Goal: Transaction & Acquisition: Purchase product/service

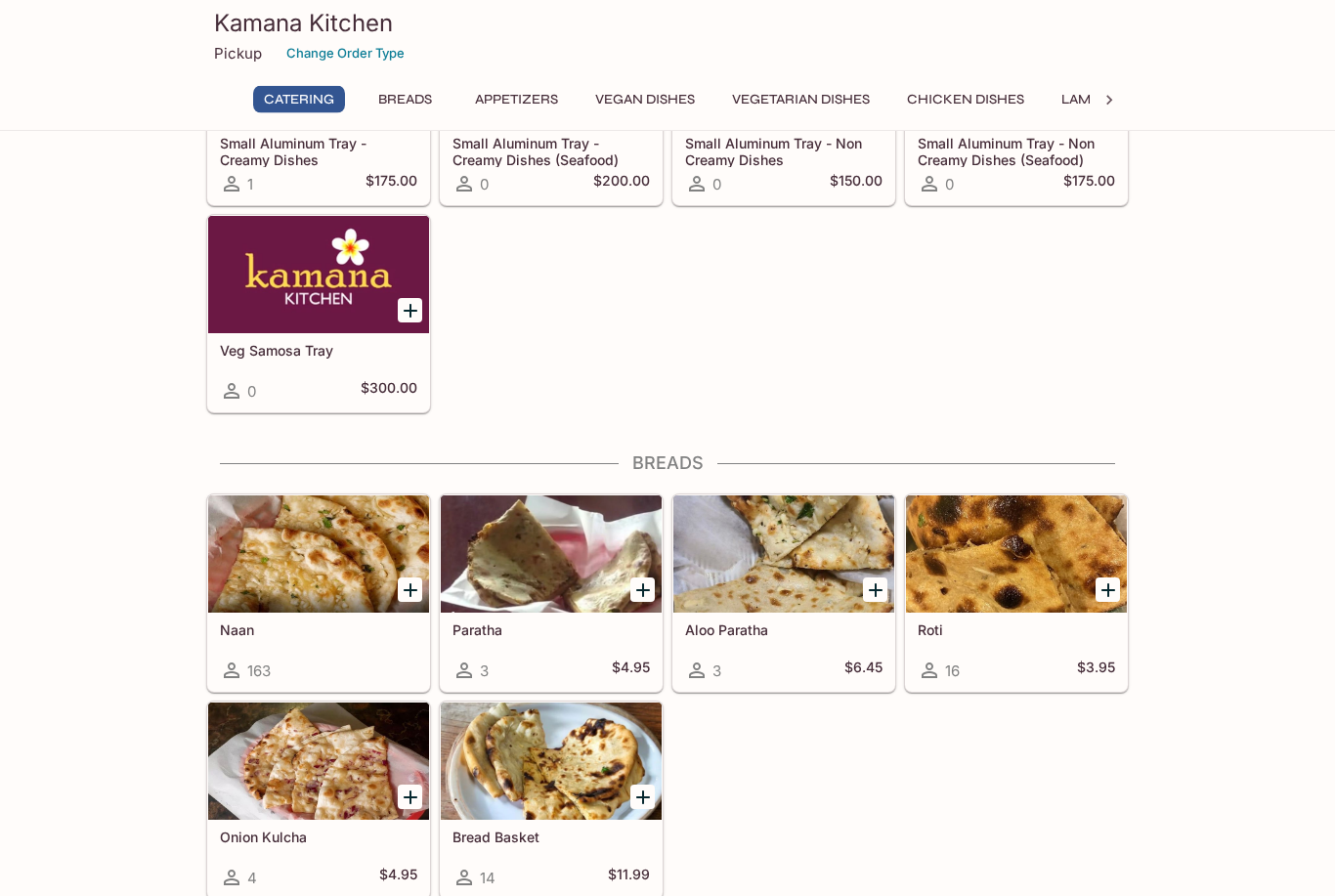
scroll to position [406, 0]
click at [244, 568] on div at bounding box center [318, 553] width 221 height 117
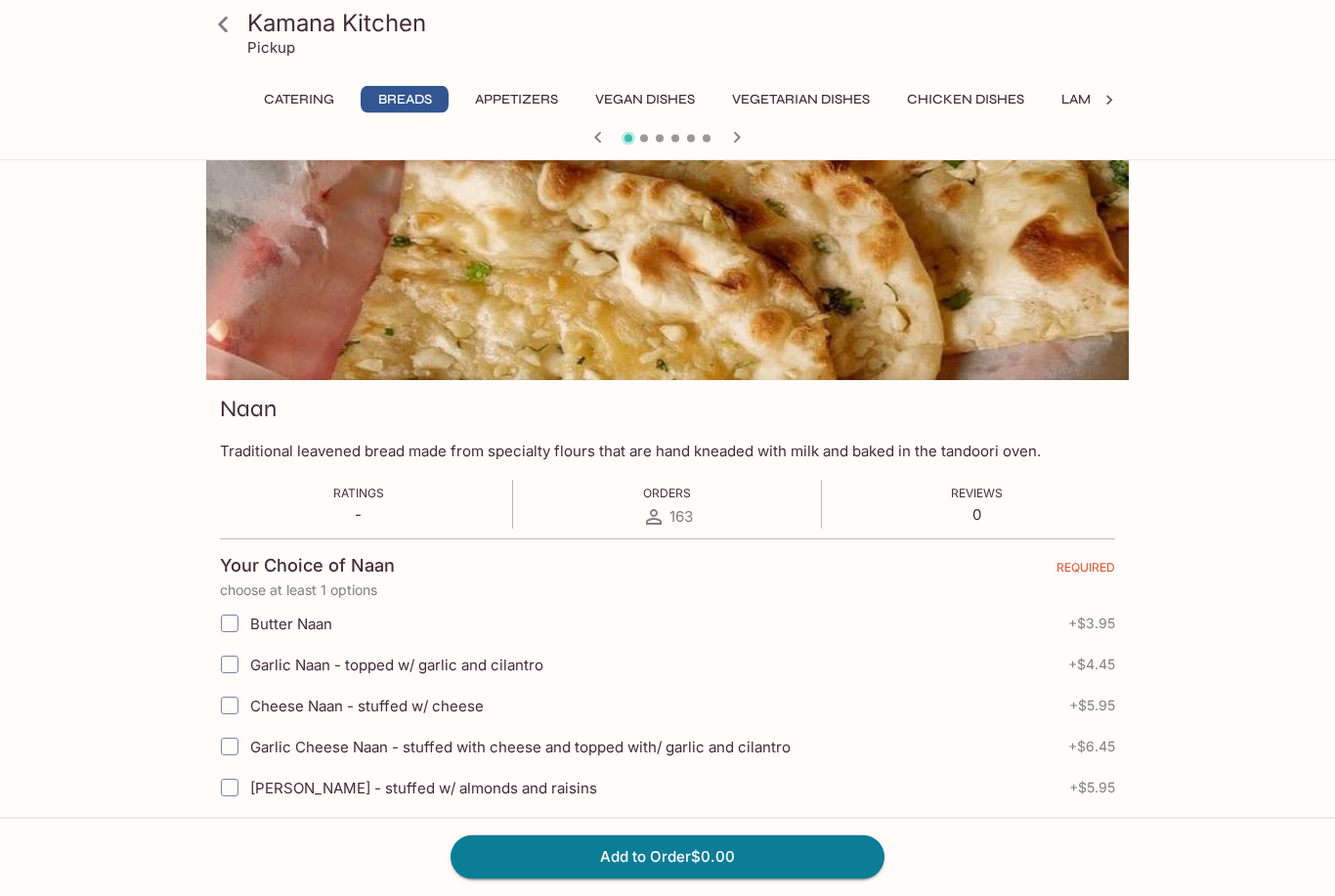
scroll to position [48, 0]
click at [231, 668] on input "Garlic Naan - topped w/ garlic and cilantro" at bounding box center [229, 664] width 39 height 39
checkbox input "true"
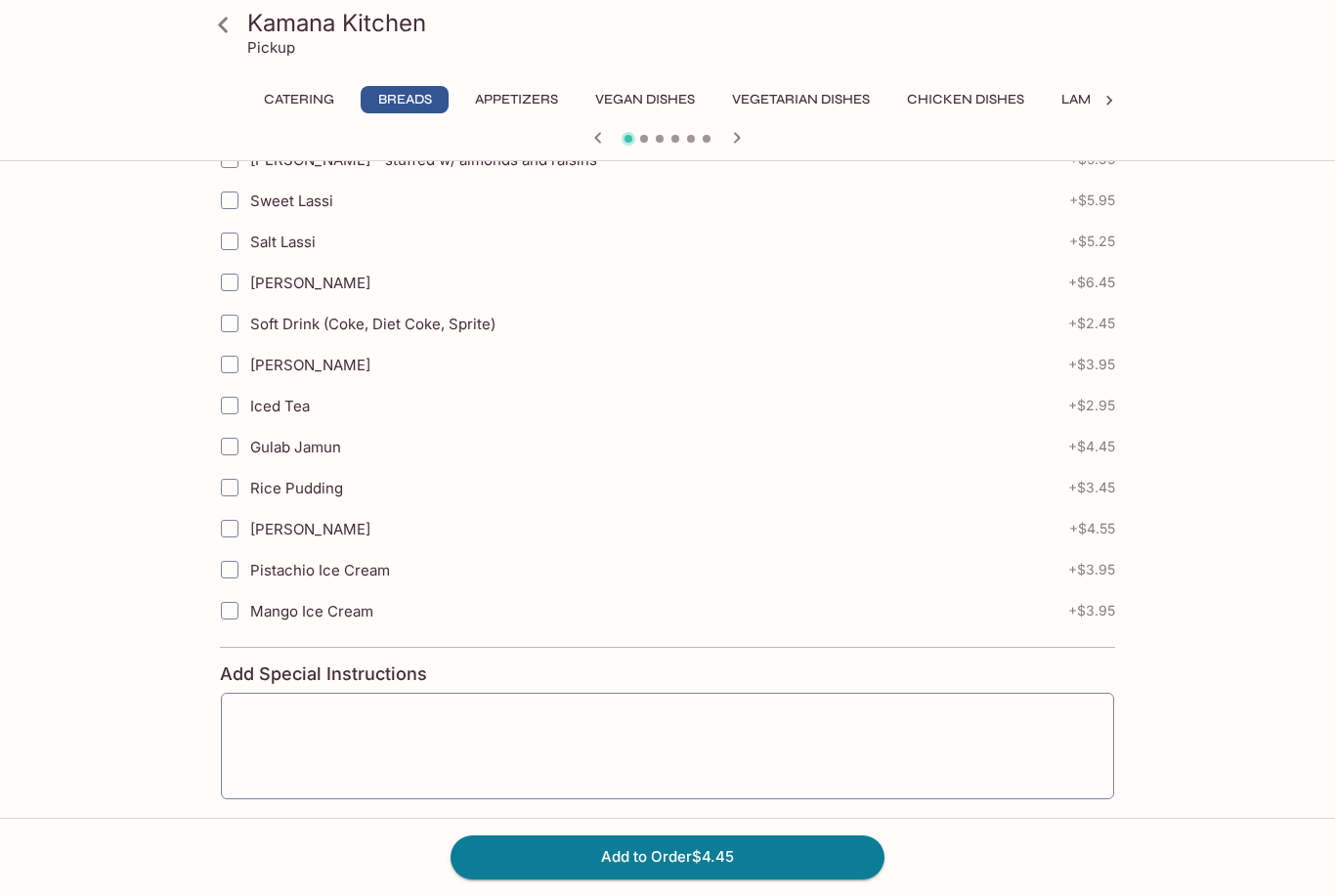
scroll to position [959, 0]
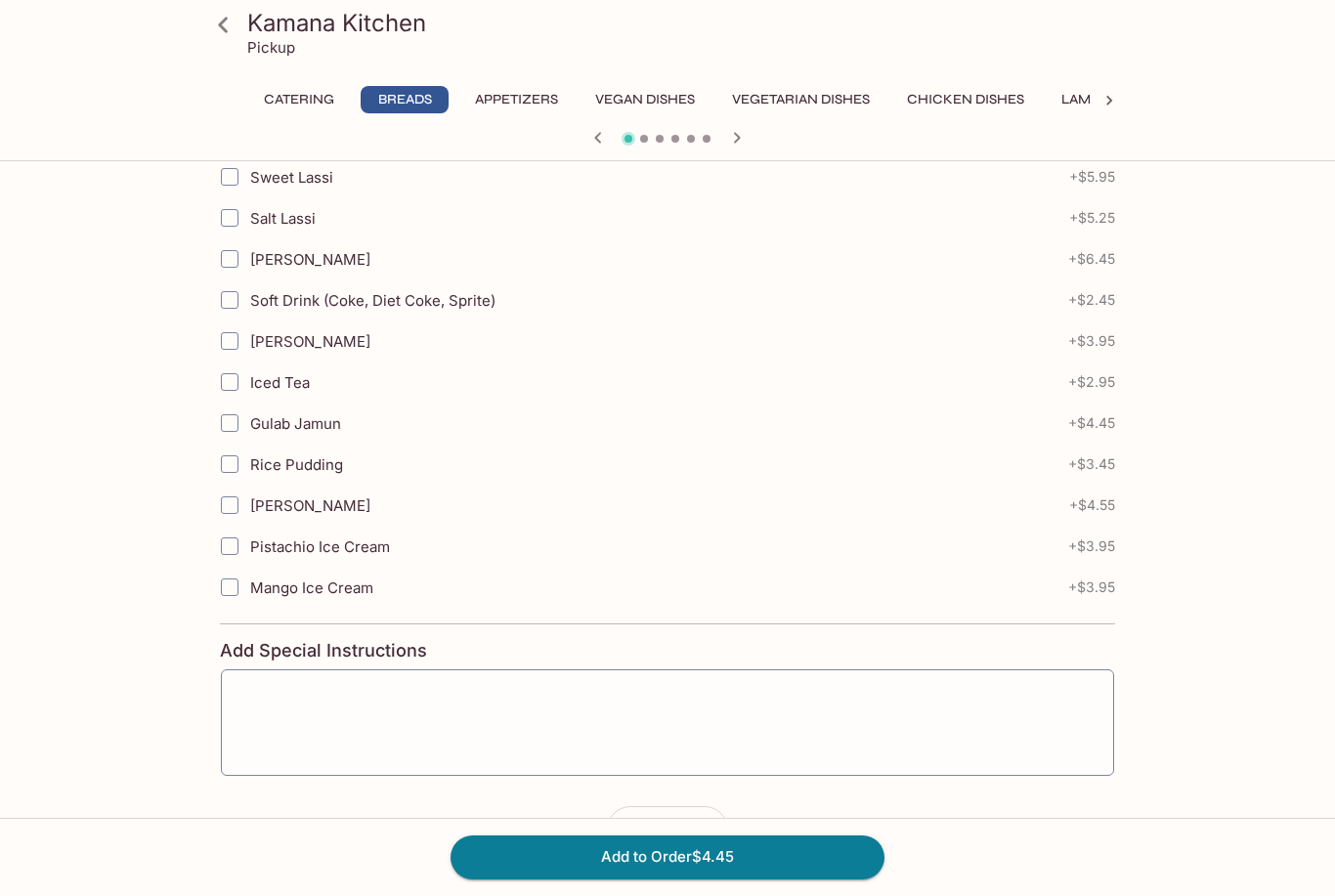
click at [715, 833] on button "button" at bounding box center [704, 829] width 45 height 45
click at [710, 840] on button "button" at bounding box center [704, 829] width 45 height 45
click at [713, 842] on button "button" at bounding box center [704, 829] width 45 height 45
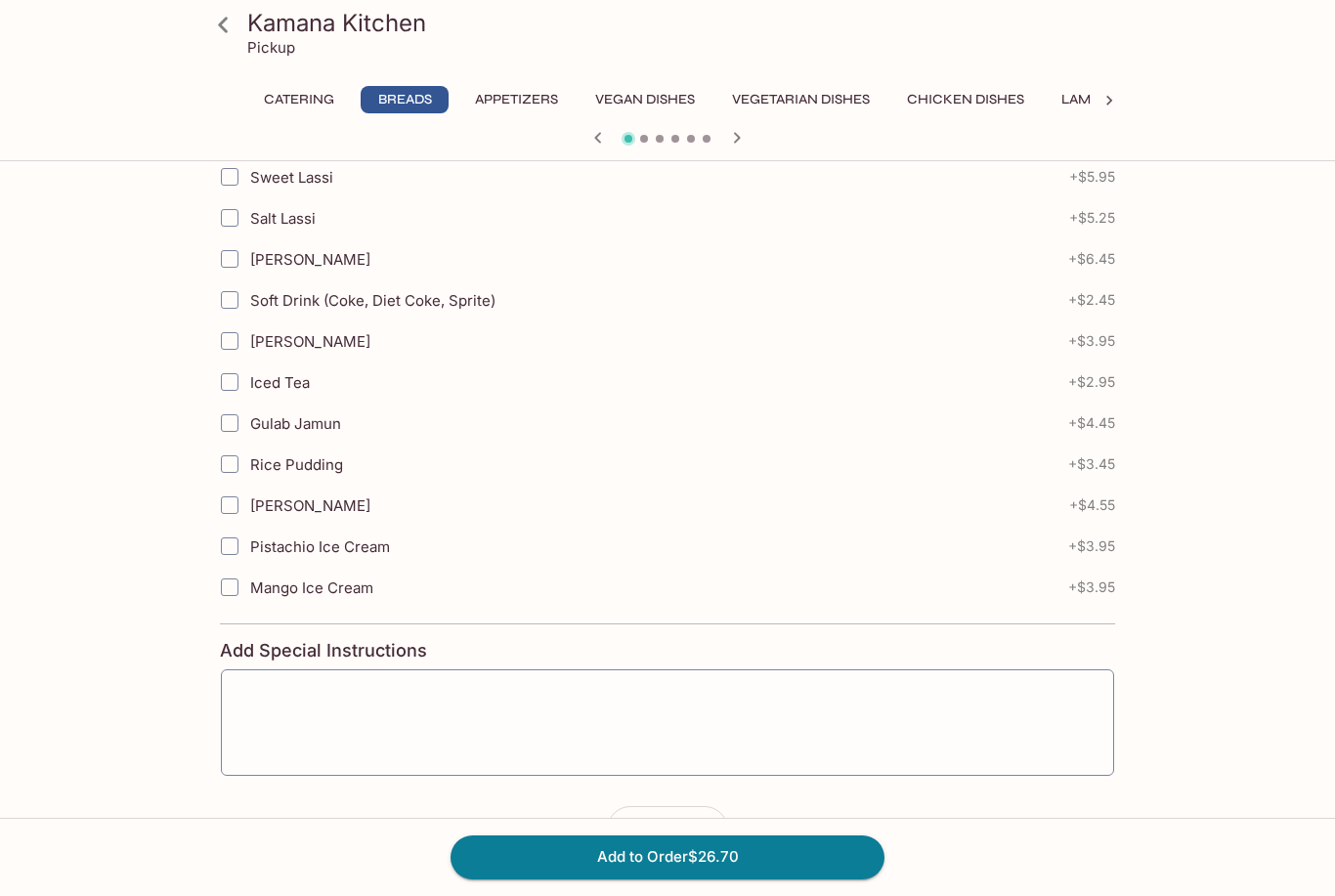
click at [516, 878] on button "Add to Order $26.70" at bounding box center [668, 856] width 434 height 43
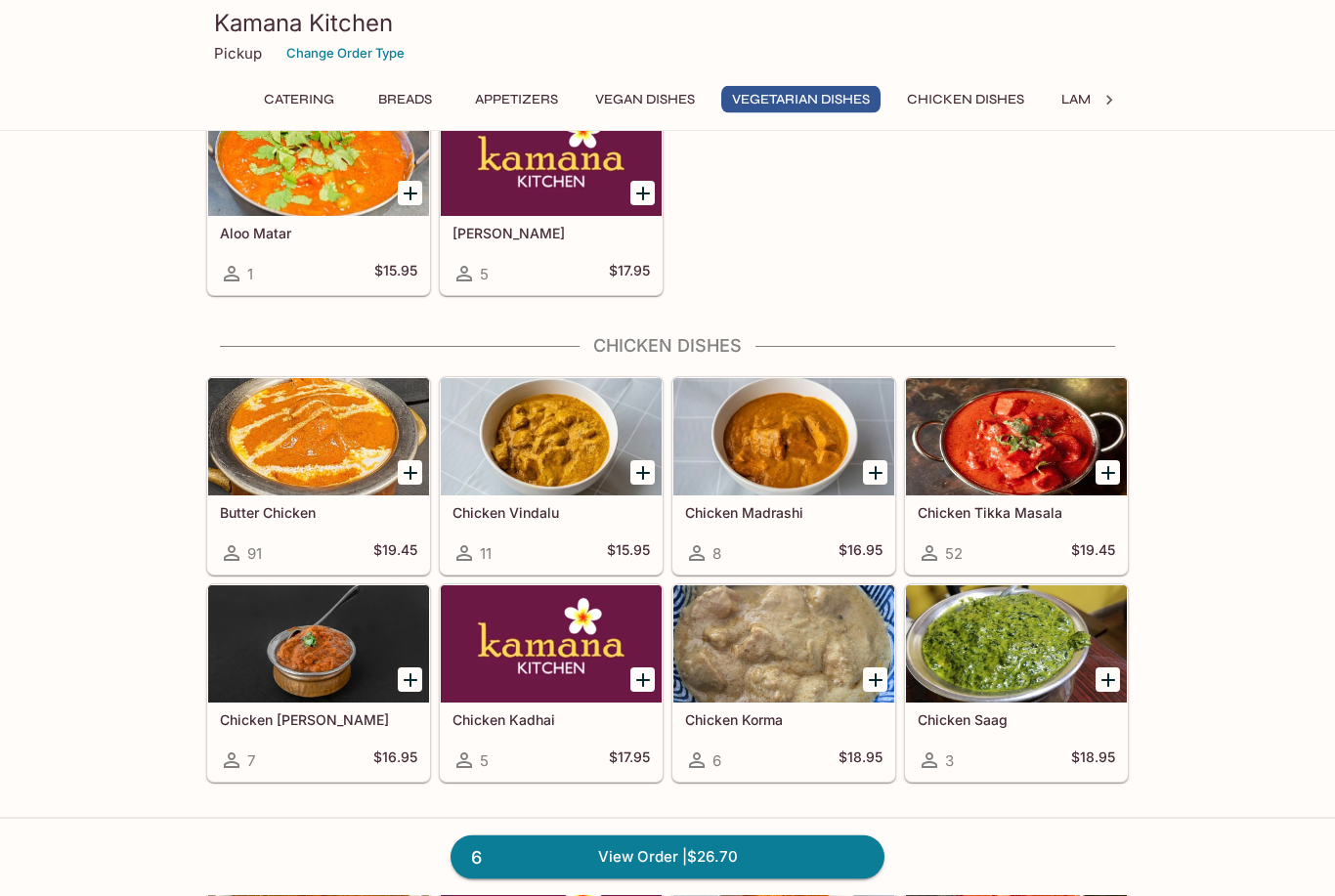
scroll to position [3298, 0]
click at [306, 455] on div at bounding box center [318, 437] width 221 height 117
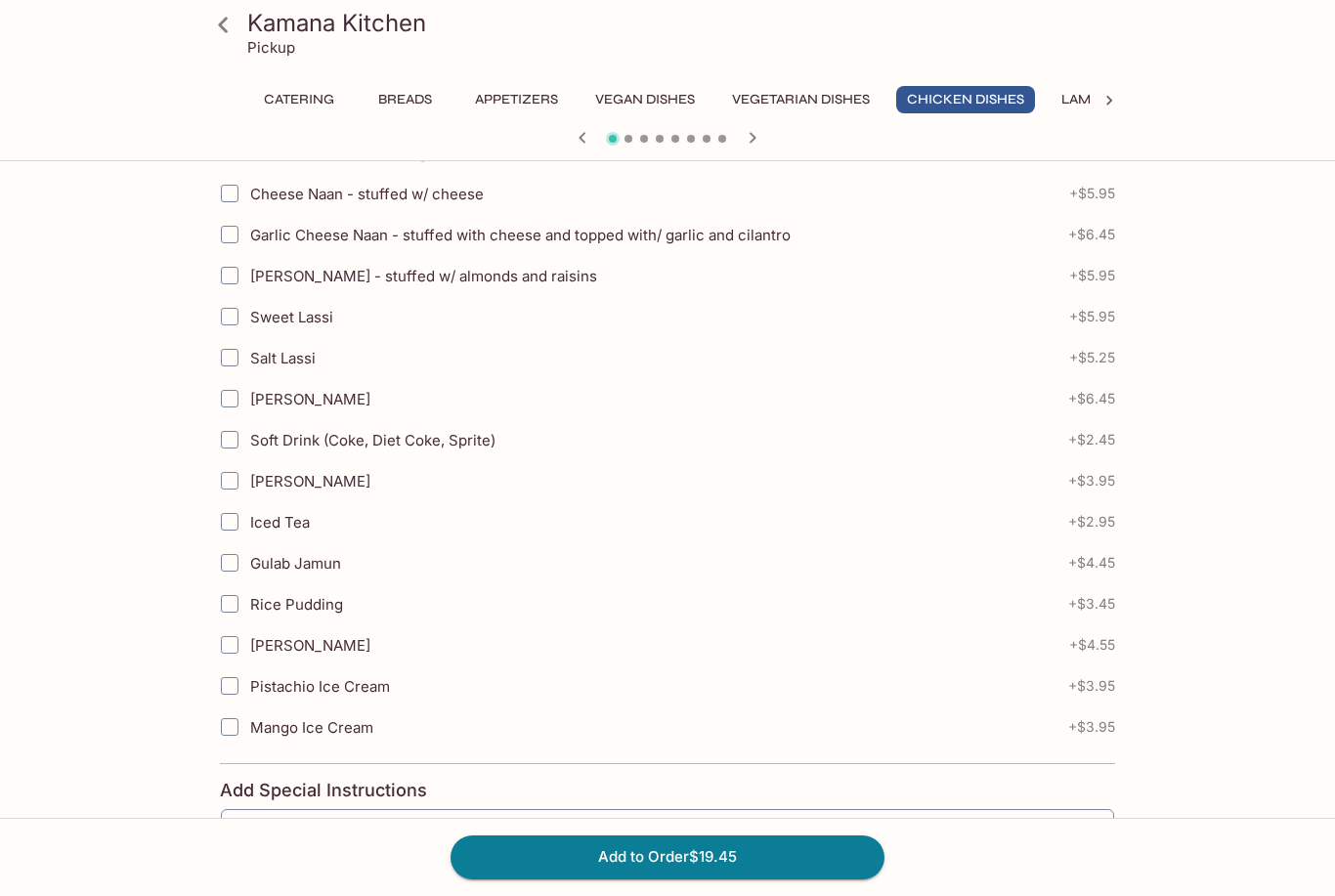
scroll to position [697, 0]
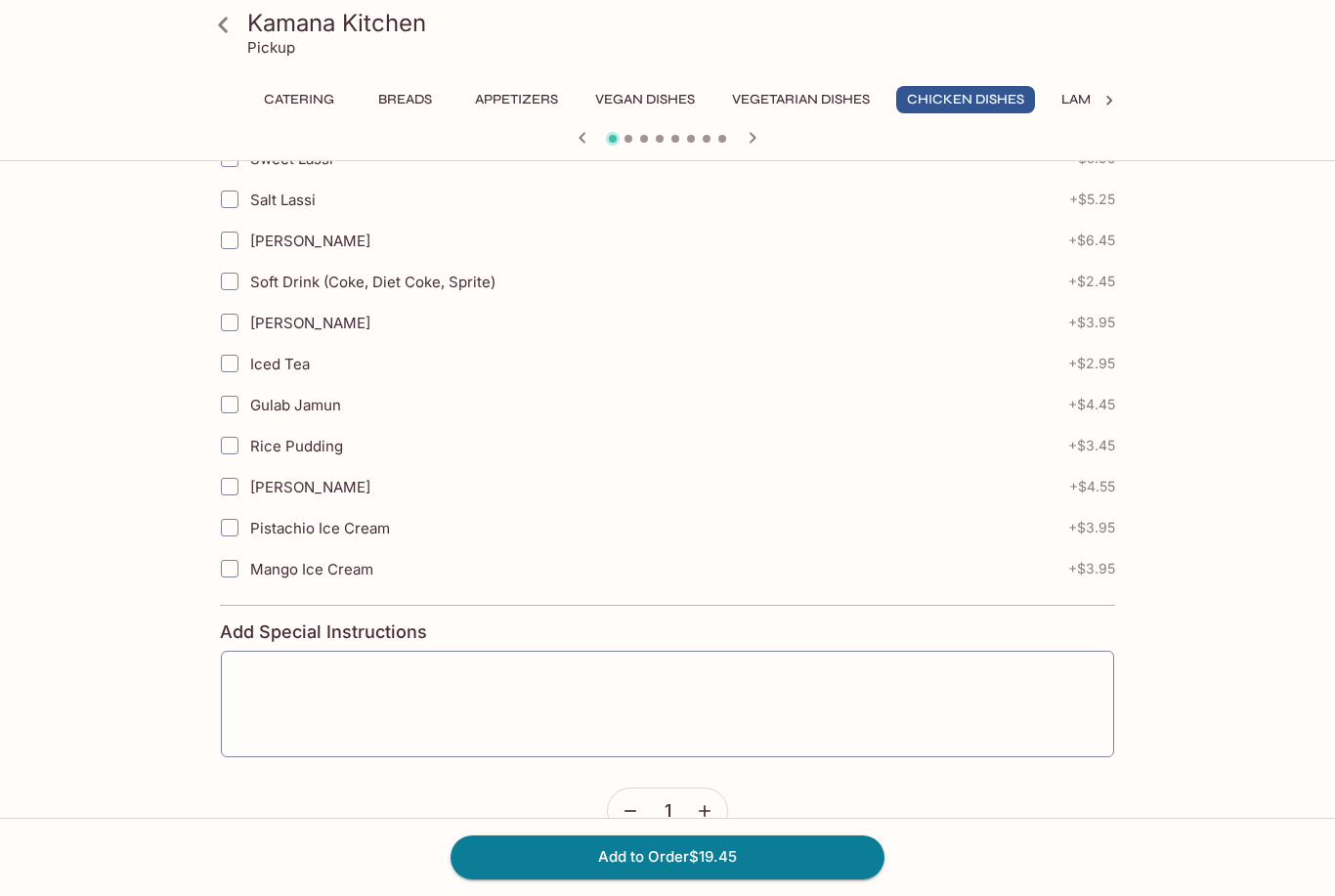
click at [715, 813] on button "button" at bounding box center [704, 810] width 45 height 45
click at [534, 878] on button "Add to Order $38.90" at bounding box center [668, 856] width 434 height 43
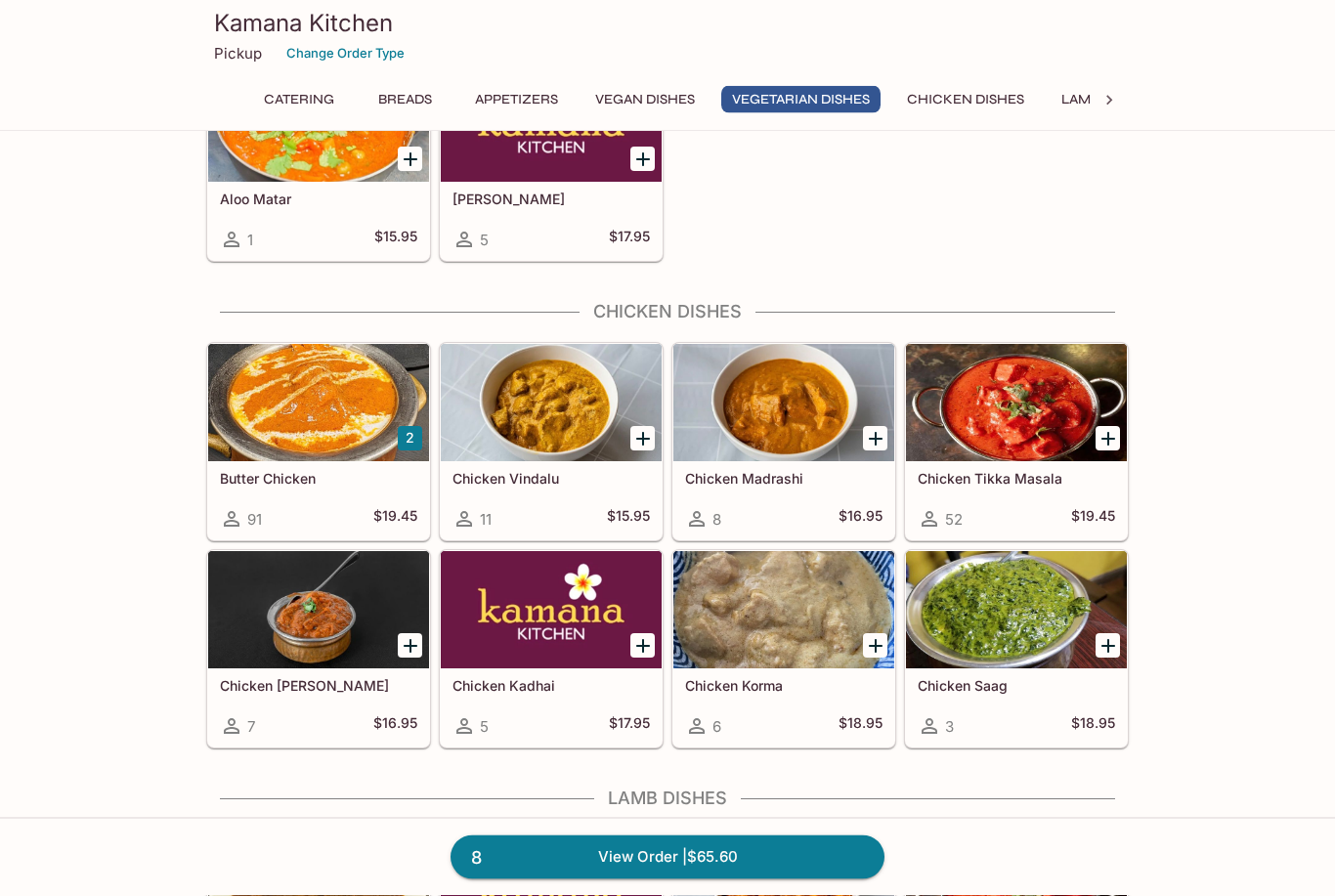
scroll to position [3333, 0]
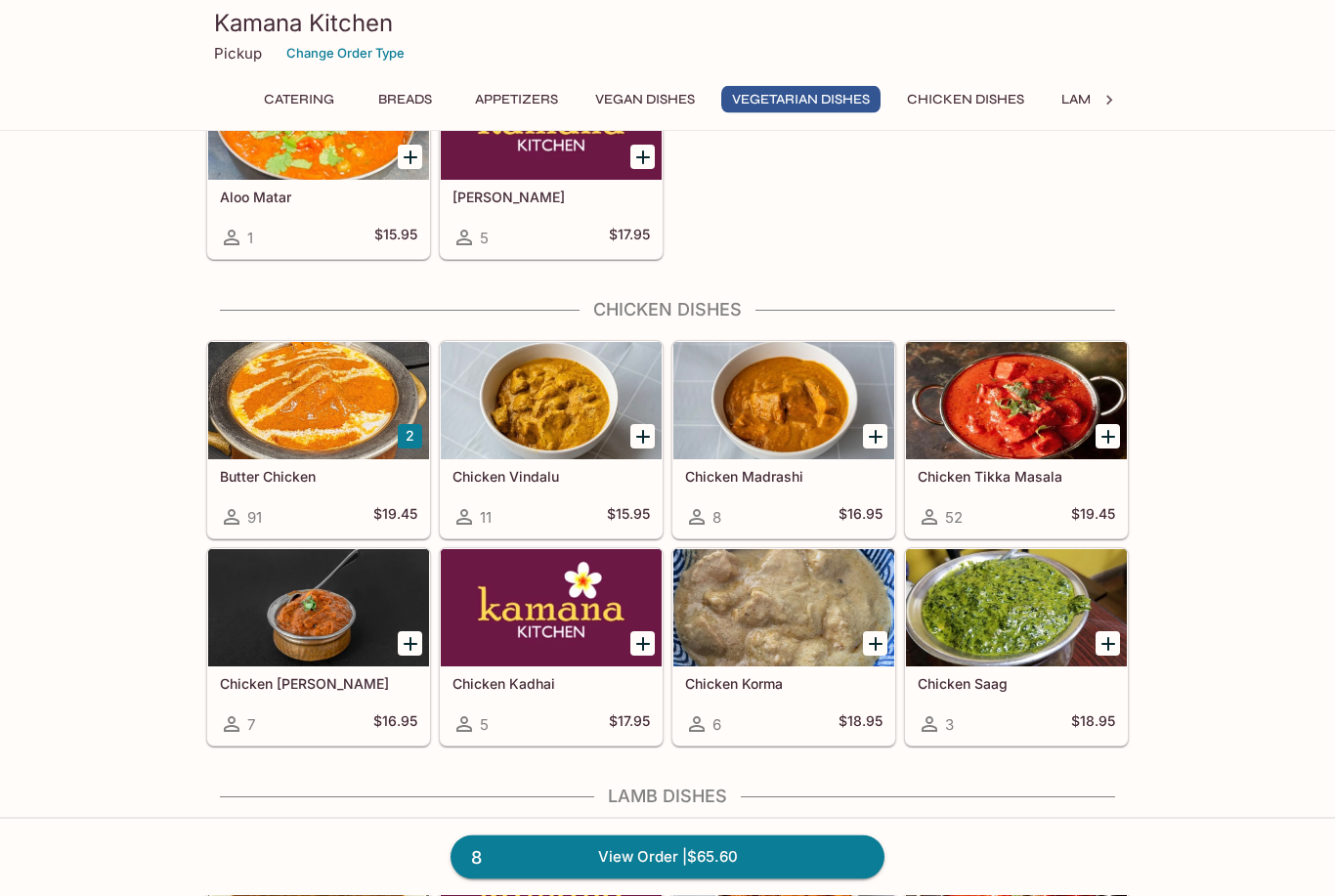
click at [1086, 417] on div at bounding box center [1016, 401] width 221 height 117
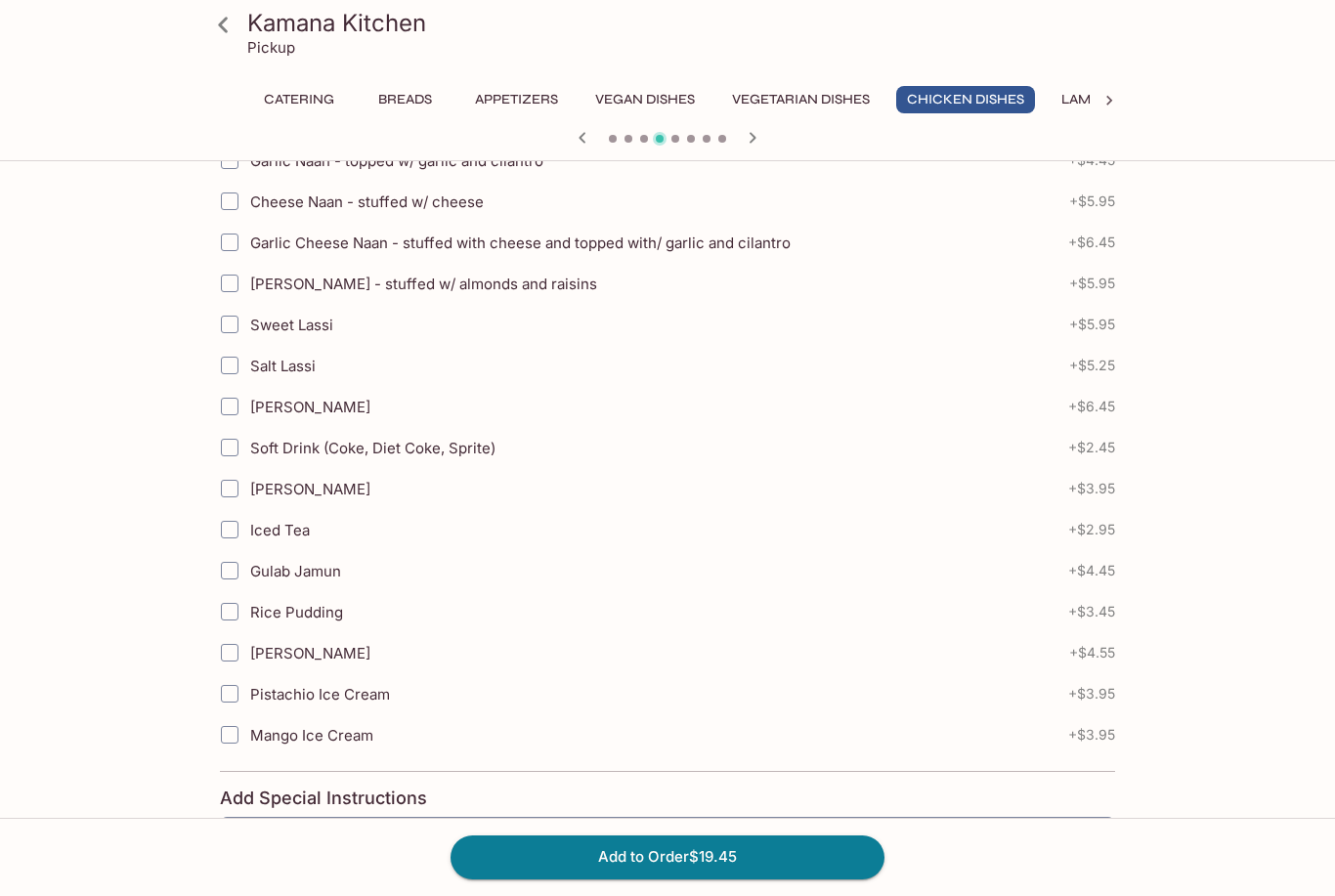
scroll to position [697, 0]
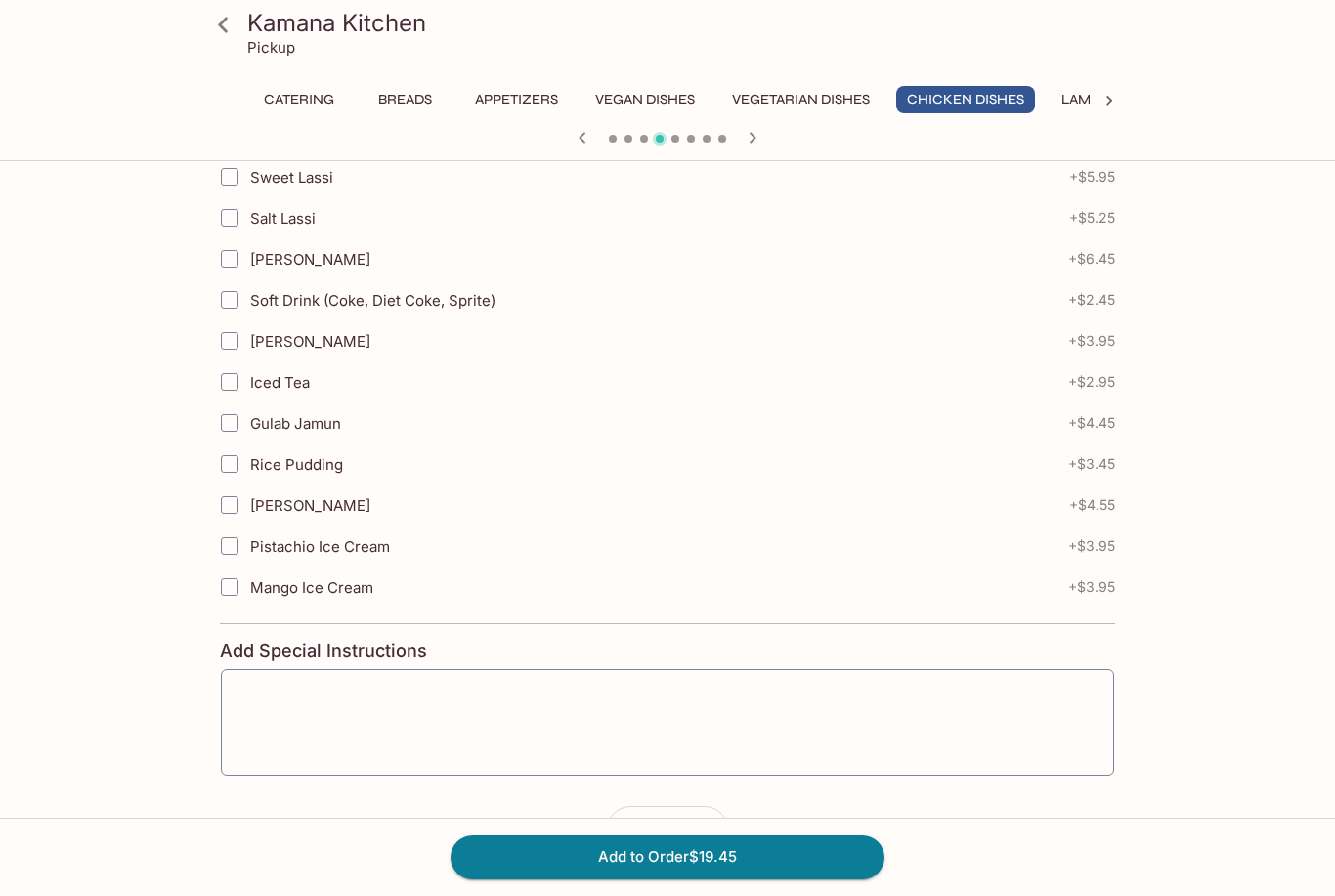
click at [702, 833] on icon "button" at bounding box center [705, 830] width 20 height 20
click at [535, 878] on button "Add to Order $38.90" at bounding box center [668, 856] width 434 height 43
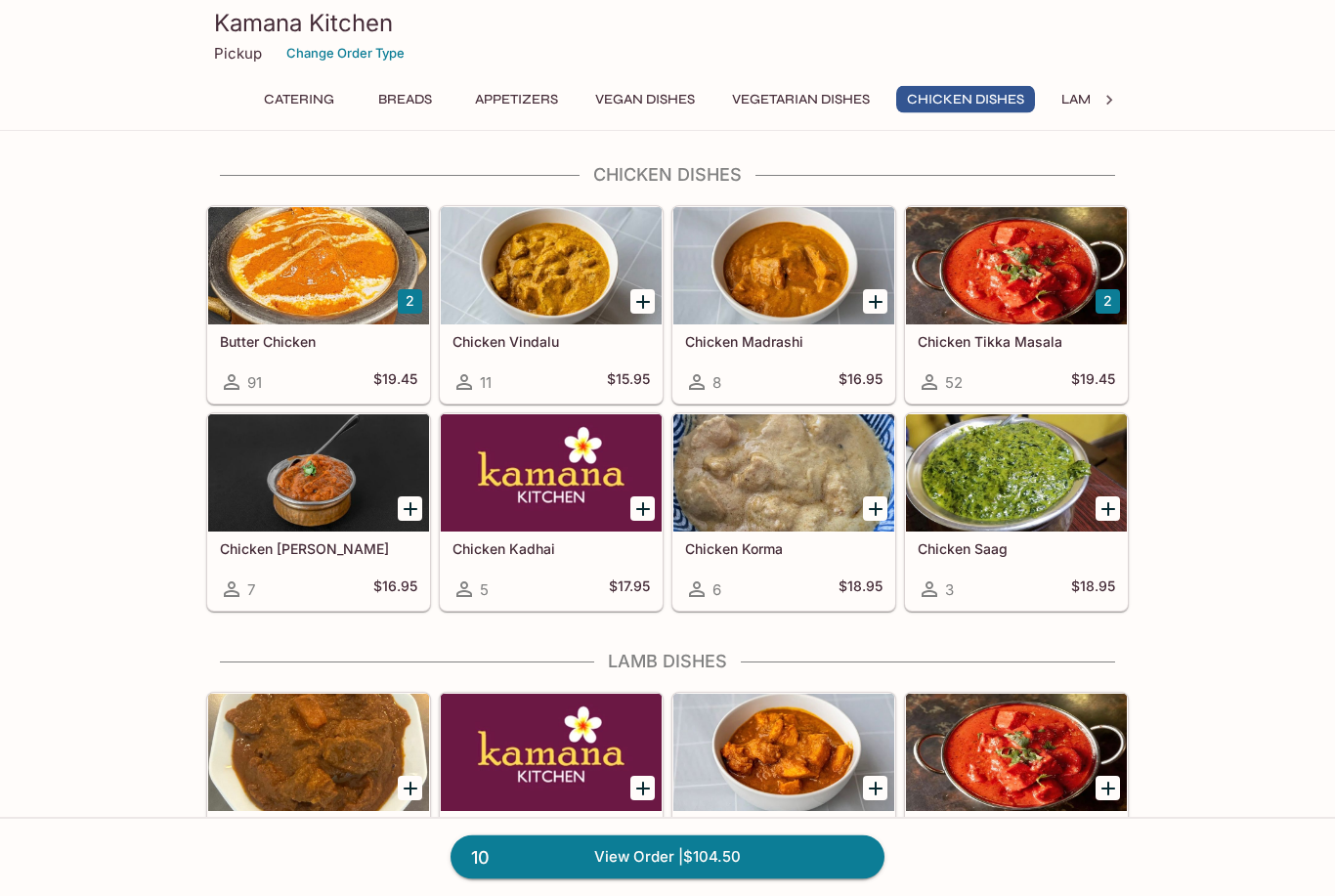
scroll to position [3469, 0]
click at [354, 512] on div at bounding box center [318, 472] width 221 height 117
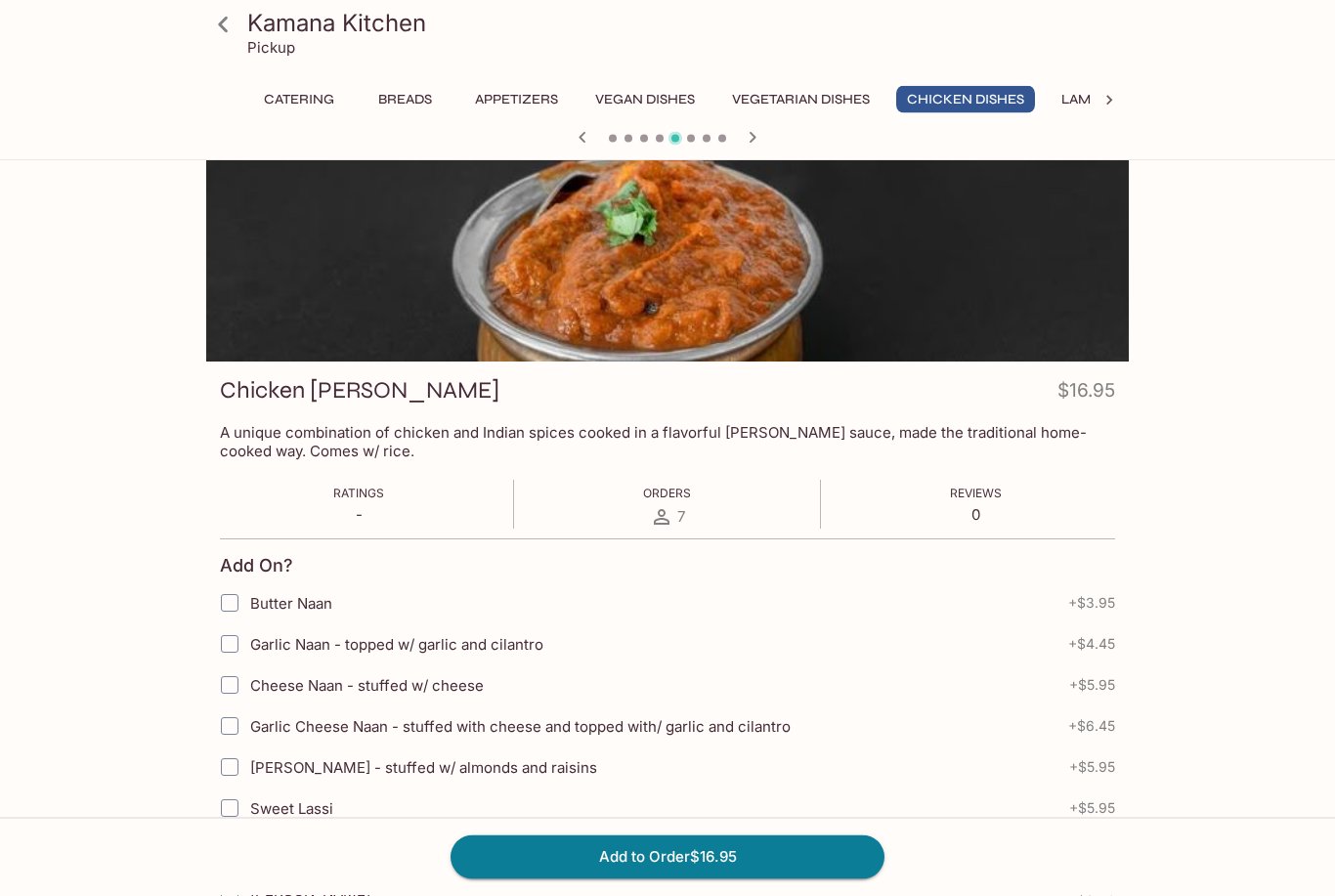
scroll to position [697, 0]
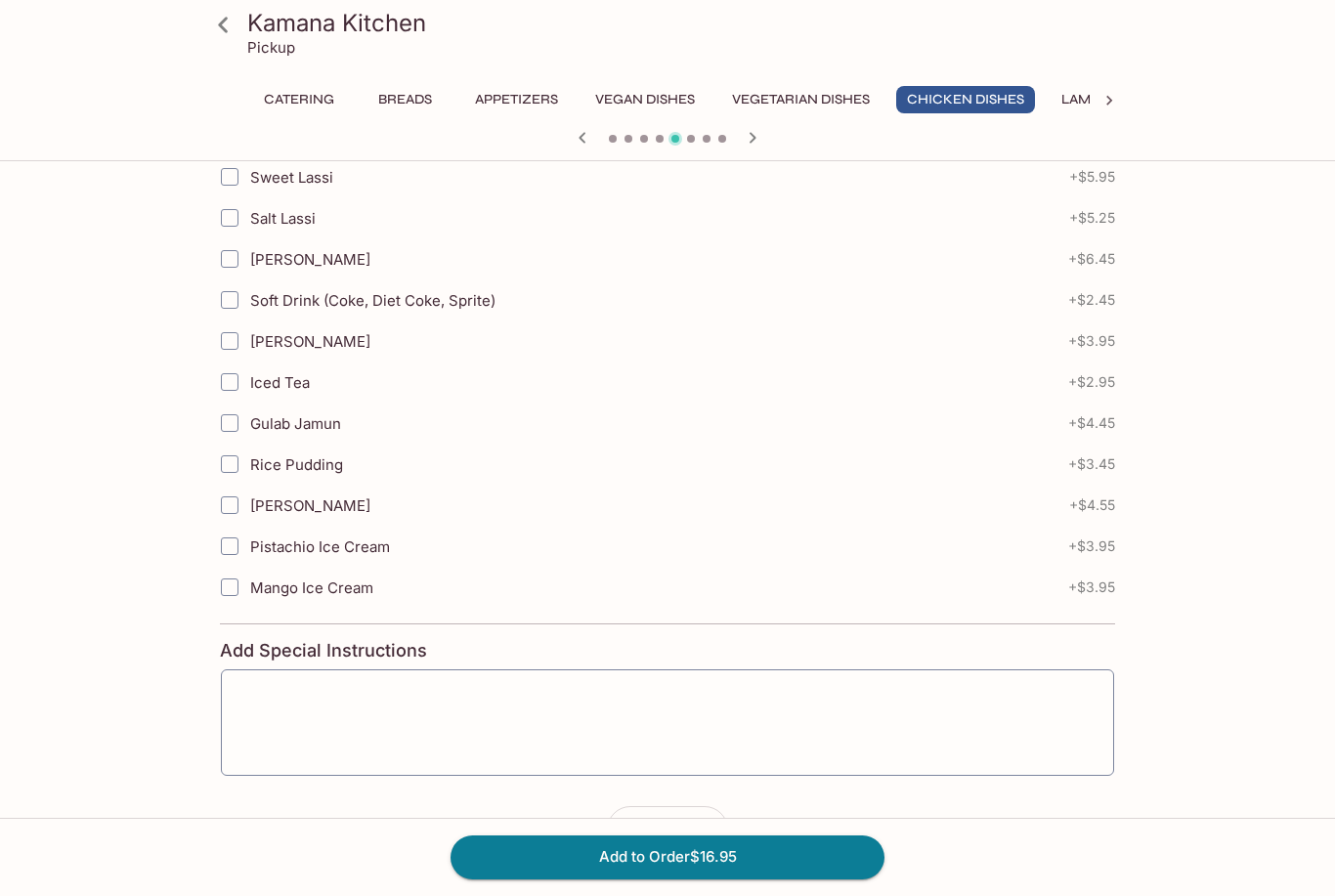
click at [706, 842] on button "button" at bounding box center [704, 829] width 45 height 45
click at [639, 878] on button "Add to Order $33.90" at bounding box center [668, 856] width 434 height 43
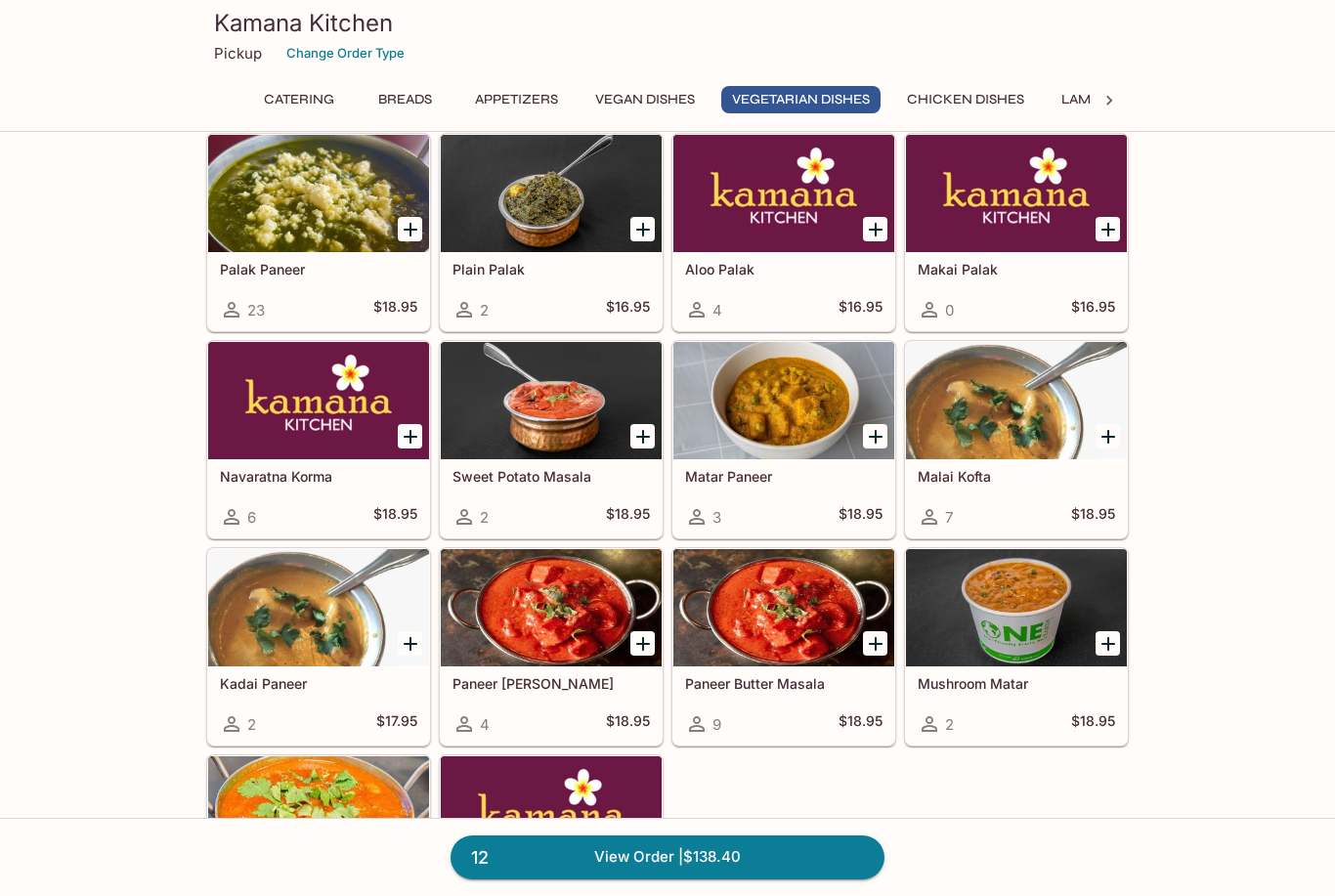
scroll to position [2640, 0]
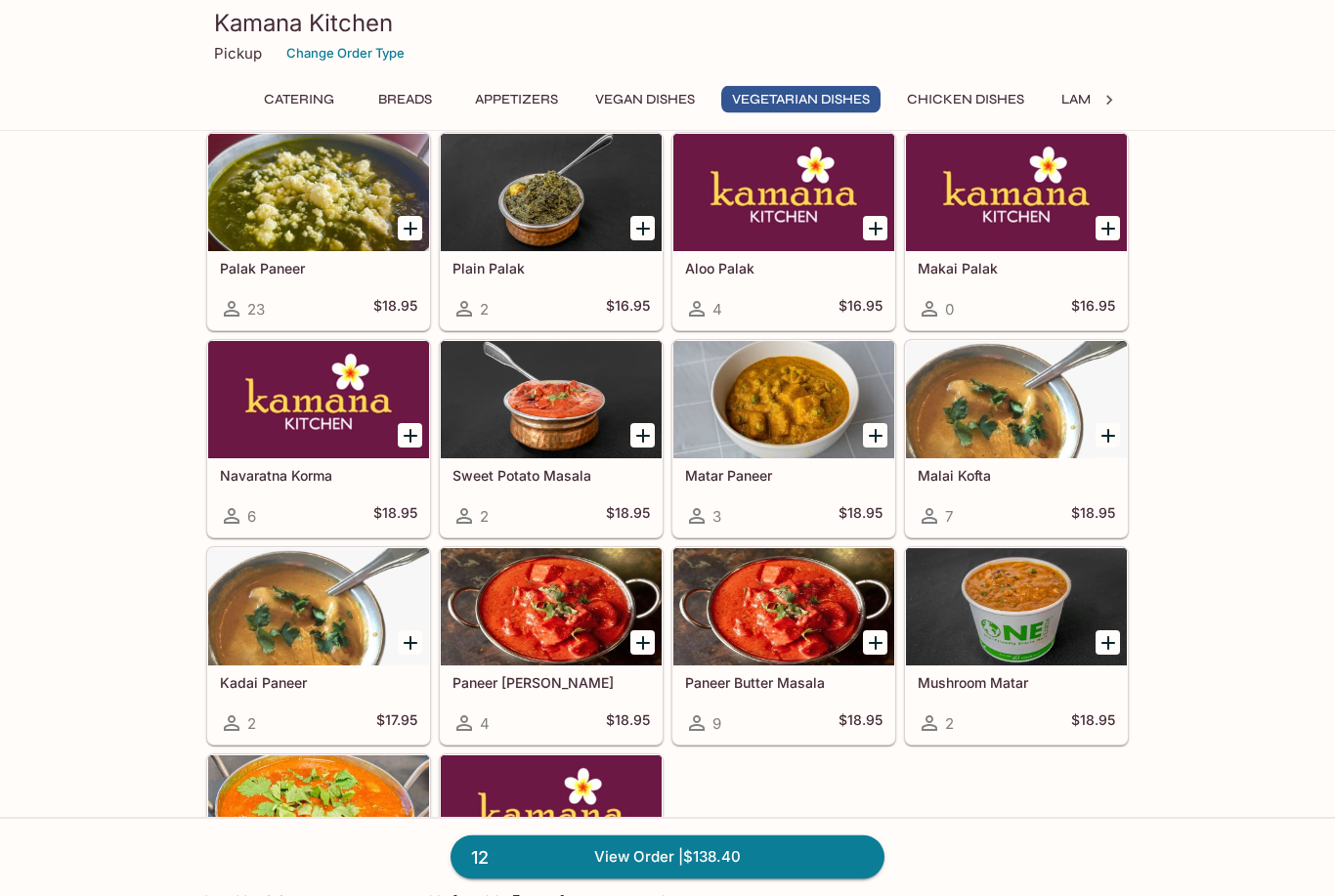
click at [632, 426] on icon "Add Sweet Potato Masala" at bounding box center [643, 437] width 23 height 23
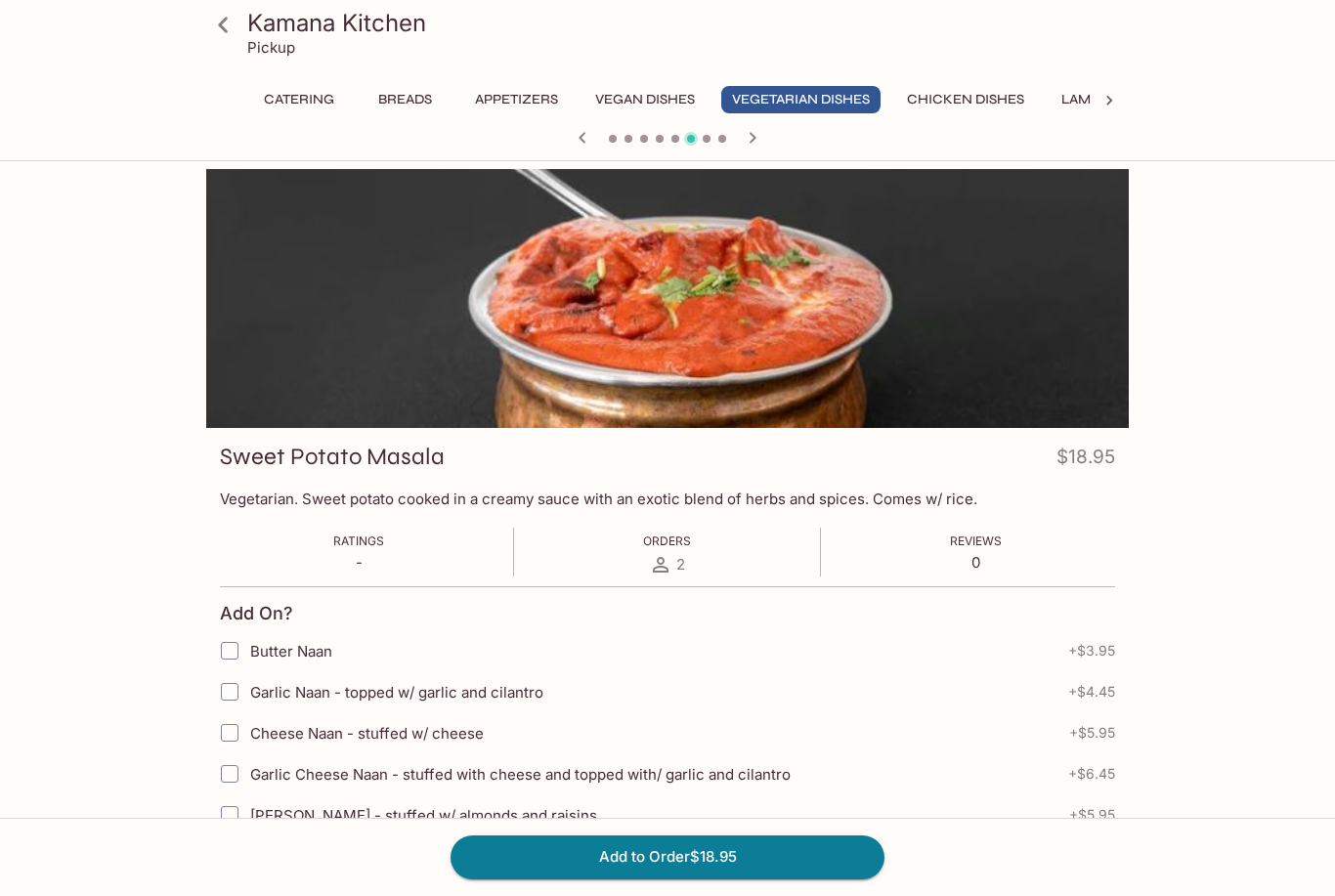
click at [535, 878] on button "Add to Order $18.95" at bounding box center [668, 856] width 434 height 43
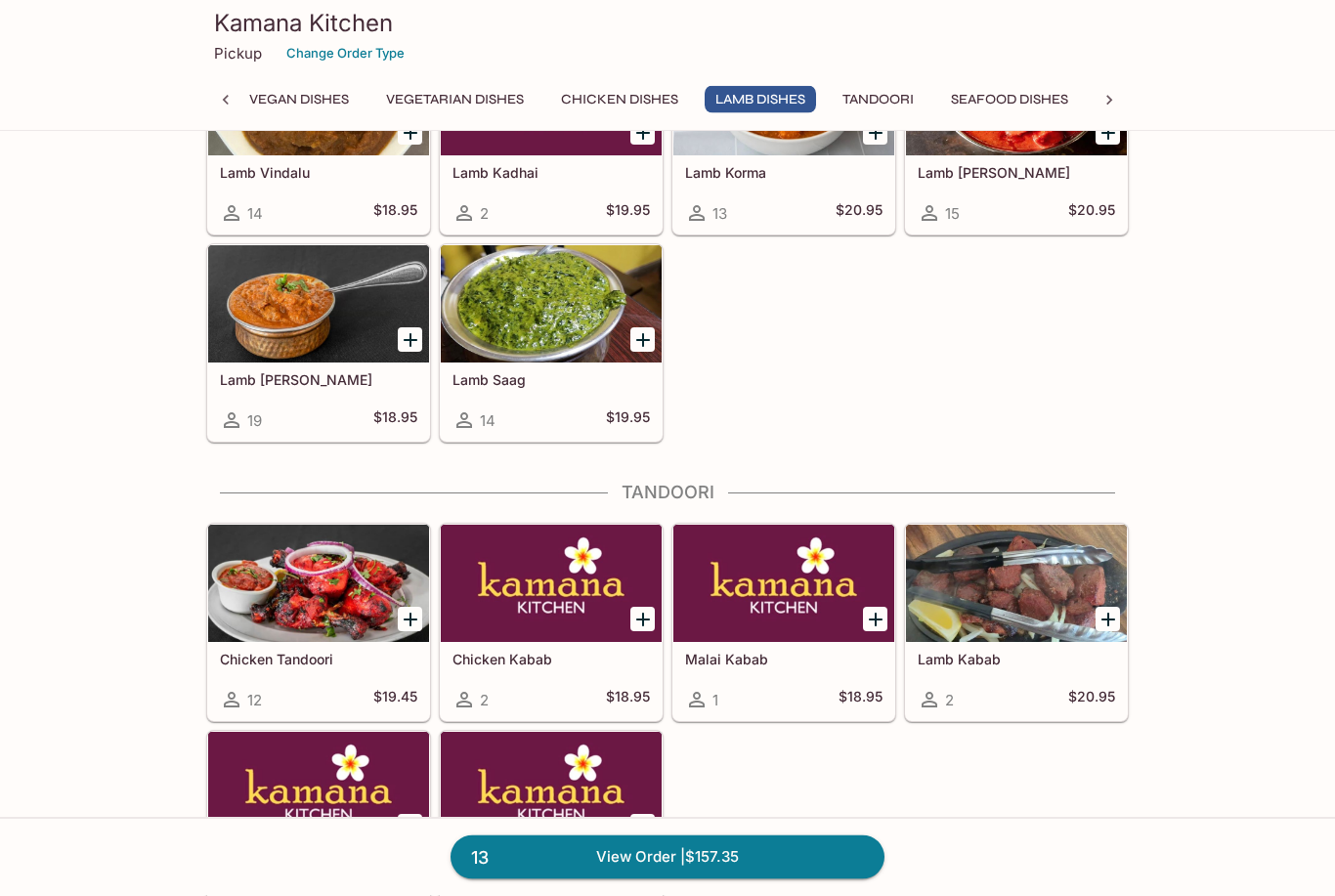
scroll to position [4124, 0]
click at [588, 878] on link "13 View Order | $157.35" at bounding box center [668, 856] width 434 height 43
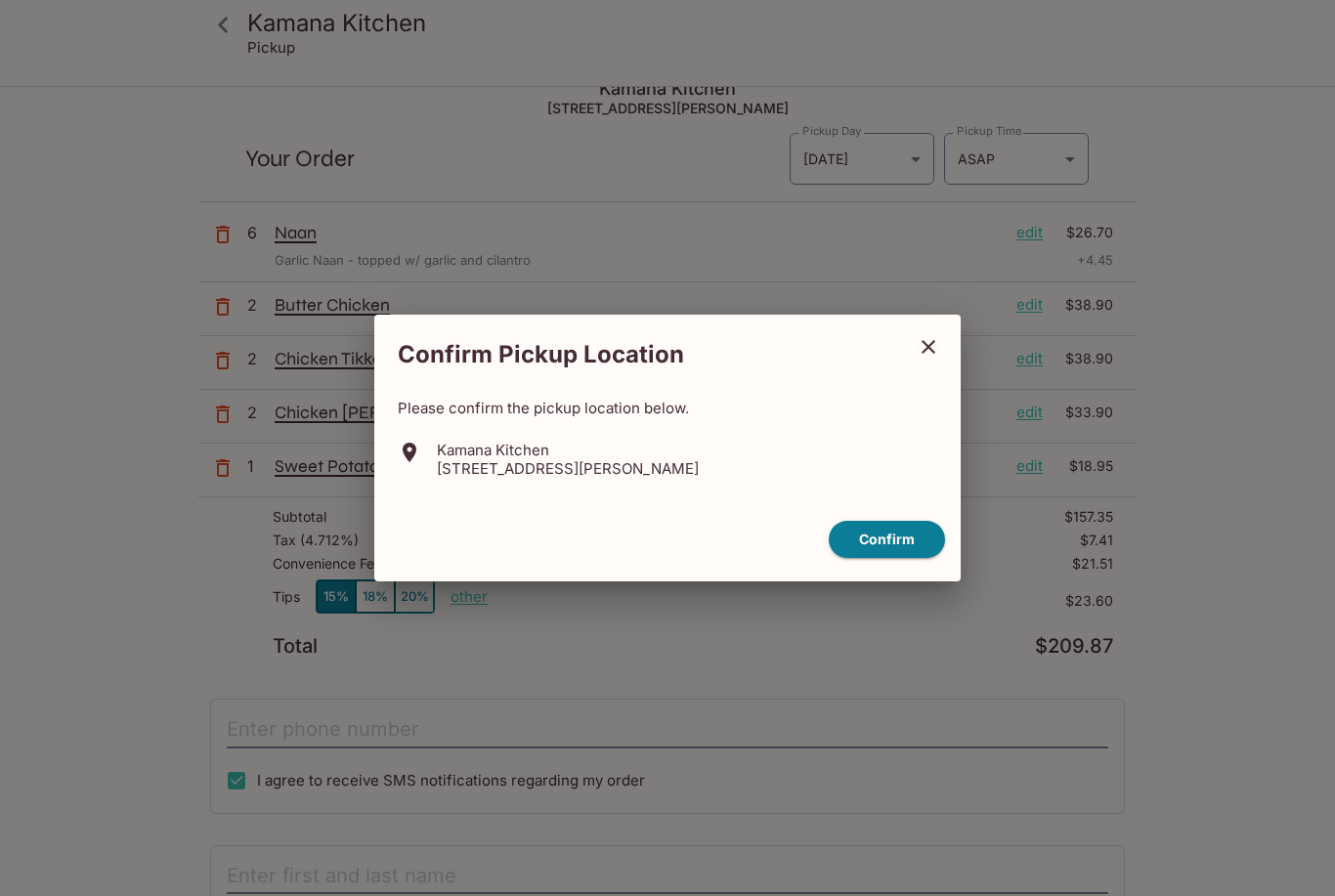
click at [863, 559] on button "Confirm" at bounding box center [887, 539] width 116 height 38
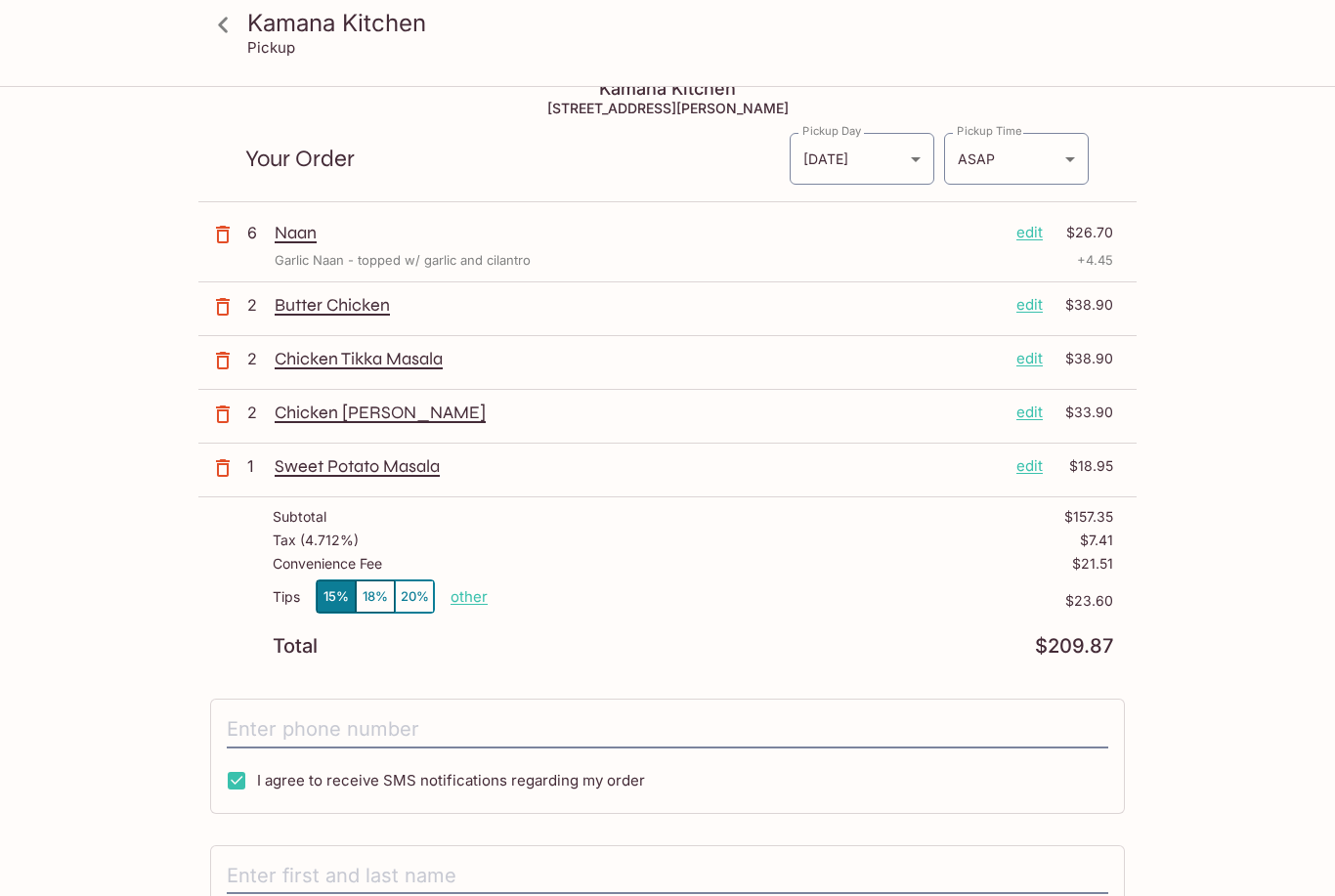
click at [1034, 362] on p "edit" at bounding box center [1029, 359] width 26 height 22
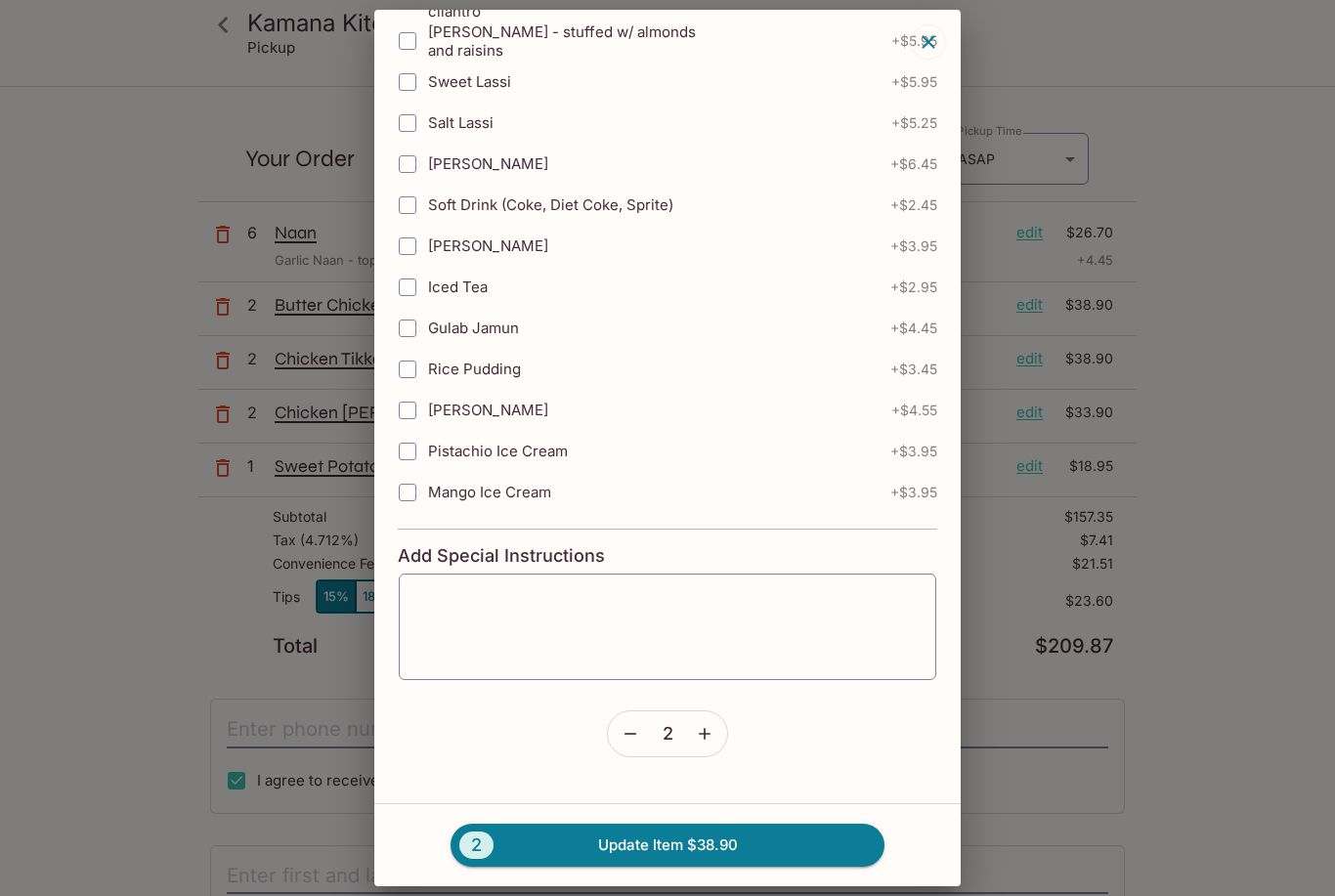
scroll to position [380, 0]
click at [707, 735] on icon "button" at bounding box center [704, 735] width 12 height 12
click at [576, 867] on button "3 Update Item $58.35" at bounding box center [668, 845] width 434 height 43
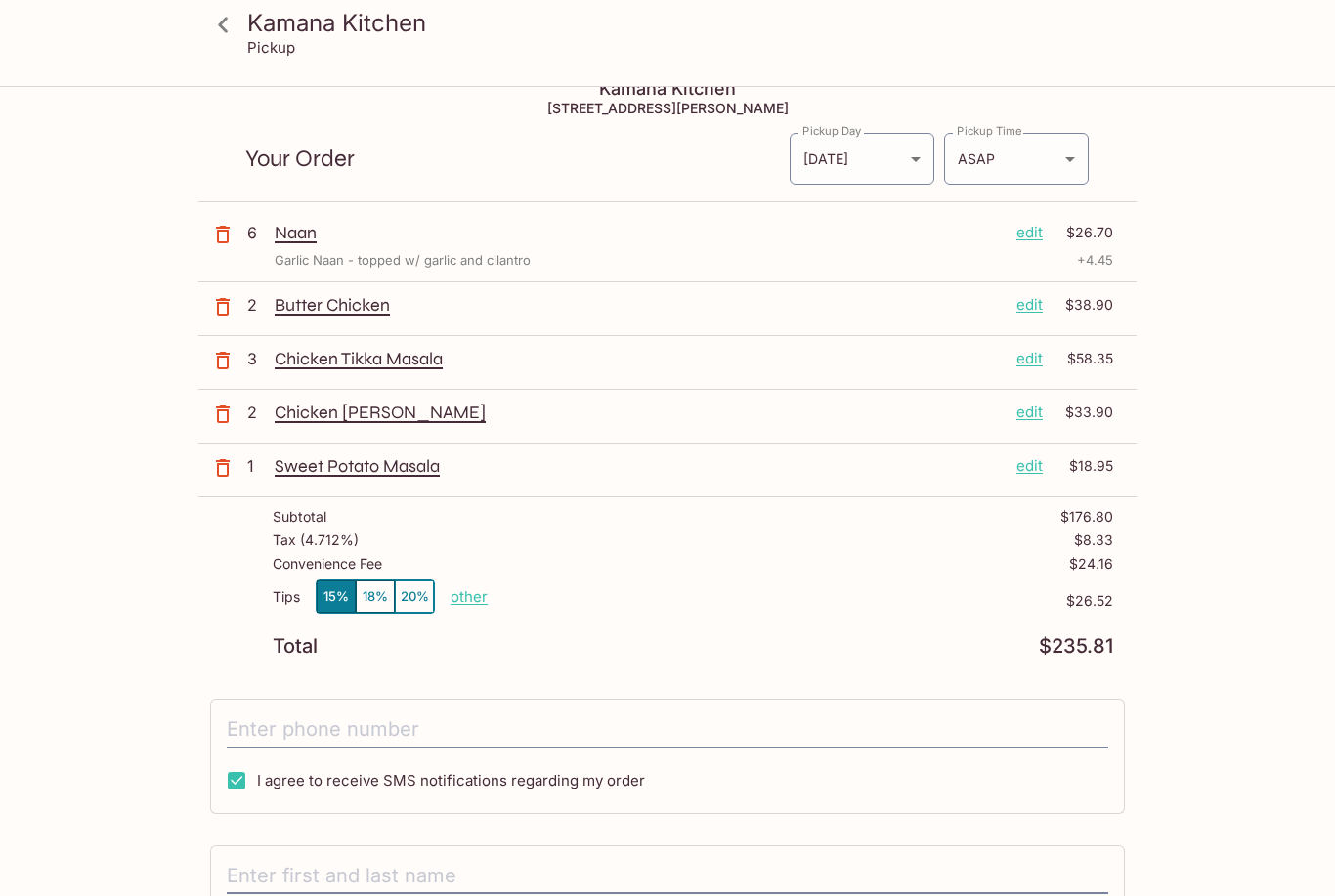
click at [483, 601] on p "other" at bounding box center [469, 596] width 37 height 19
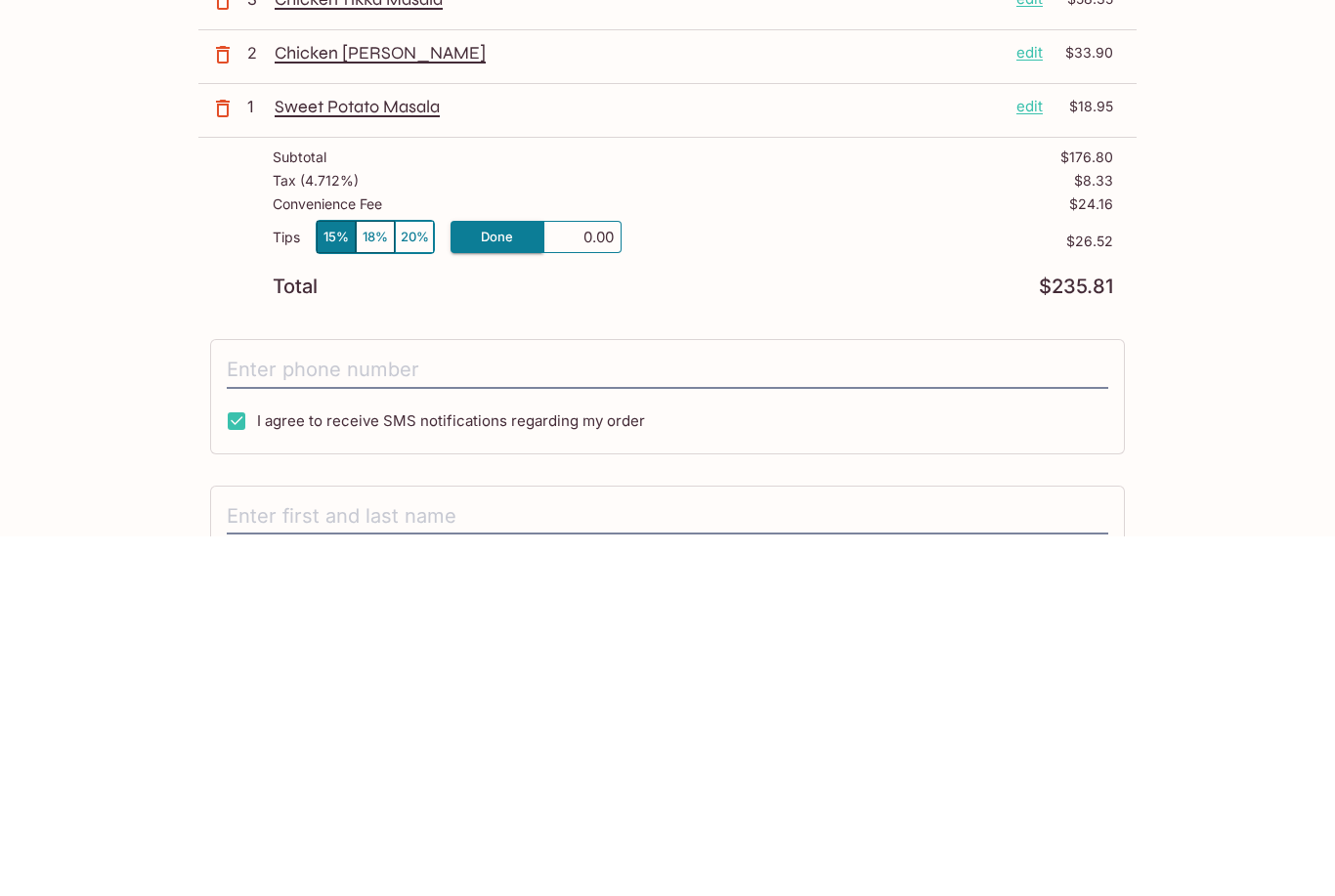
type input "0.00"
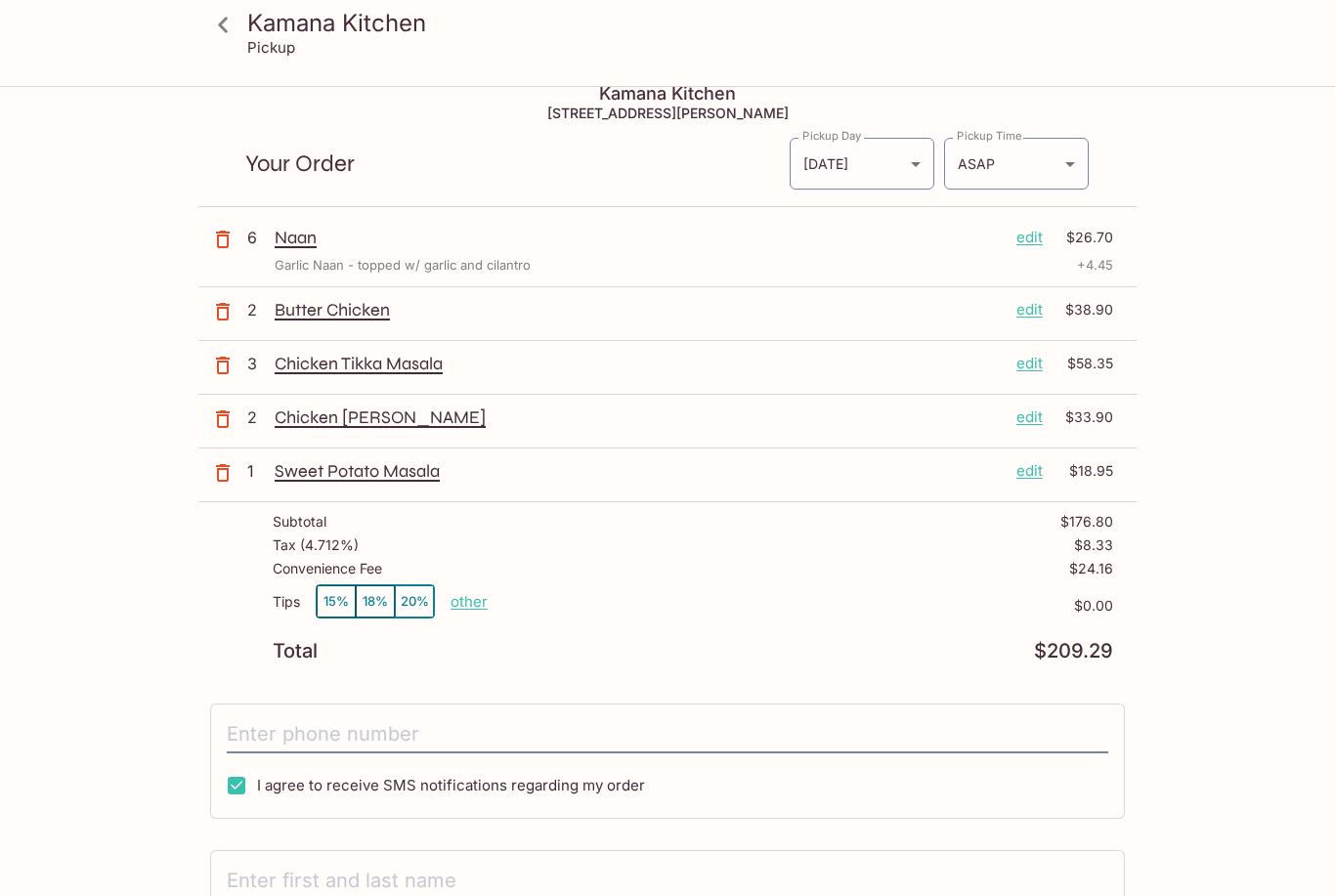
scroll to position [0, 0]
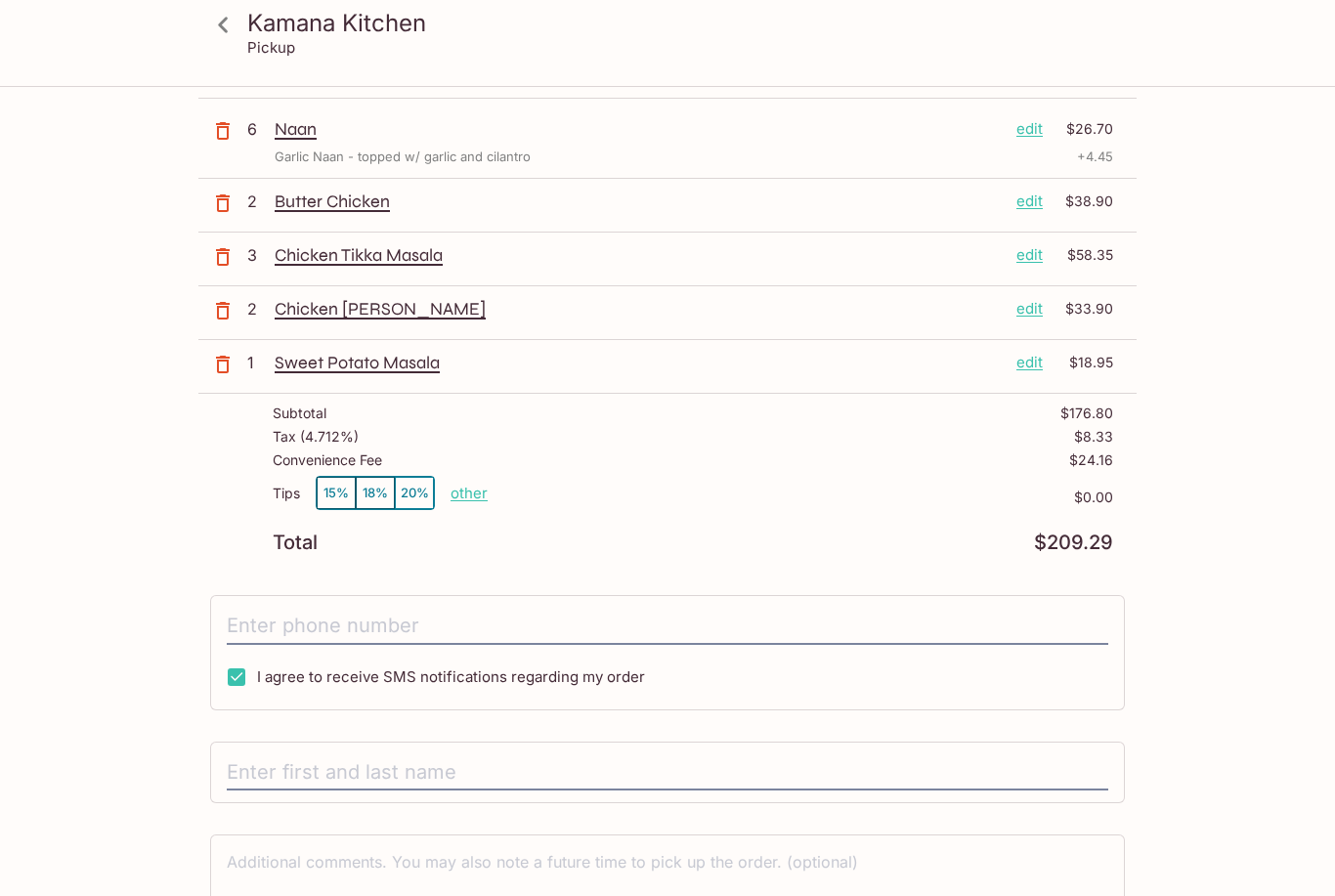
click at [281, 613] on input "tel" at bounding box center [668, 625] width 881 height 37
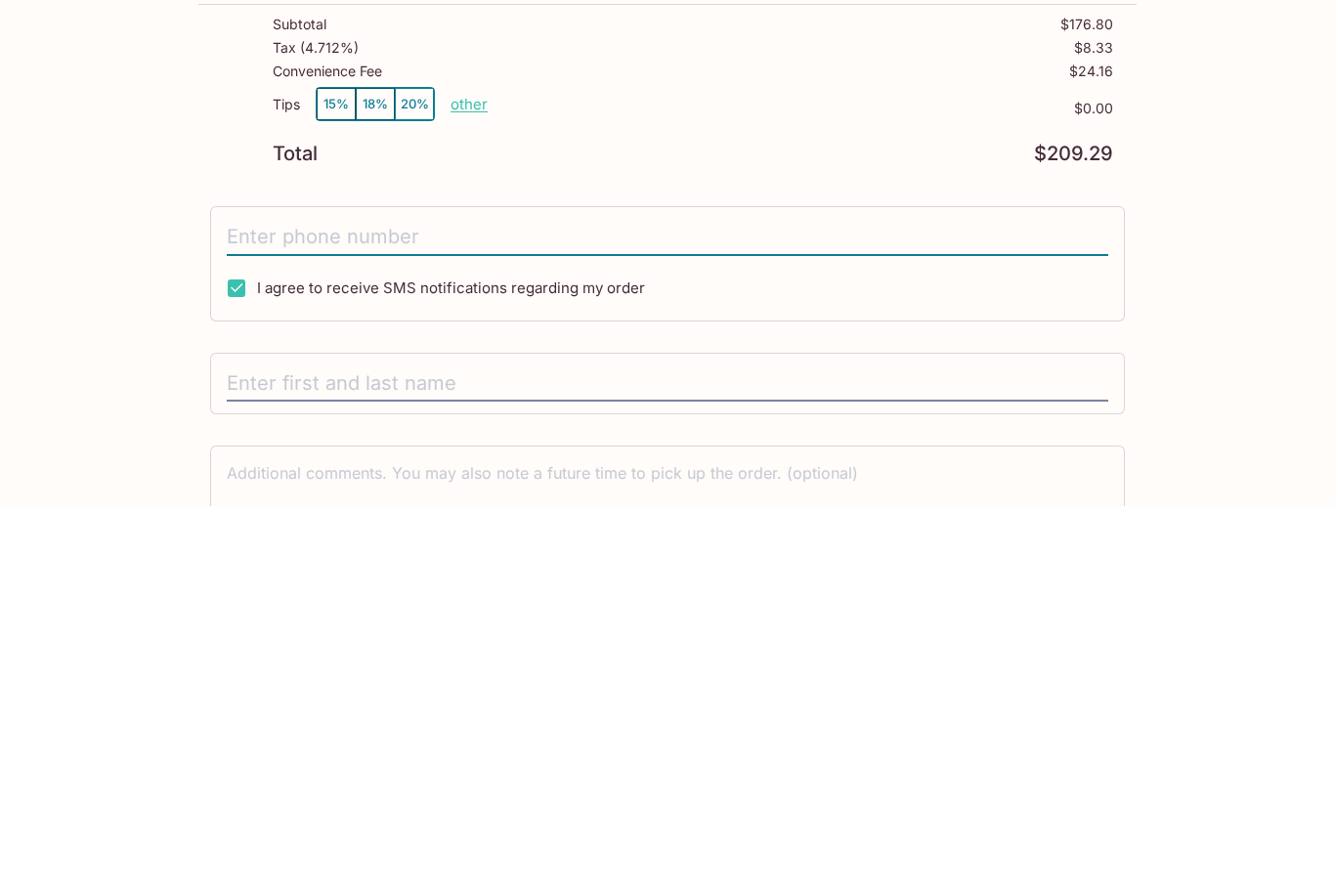
click at [237, 658] on input "I agree to receive SMS notifications regarding my order" at bounding box center [236, 677] width 39 height 39
checkbox input "false"
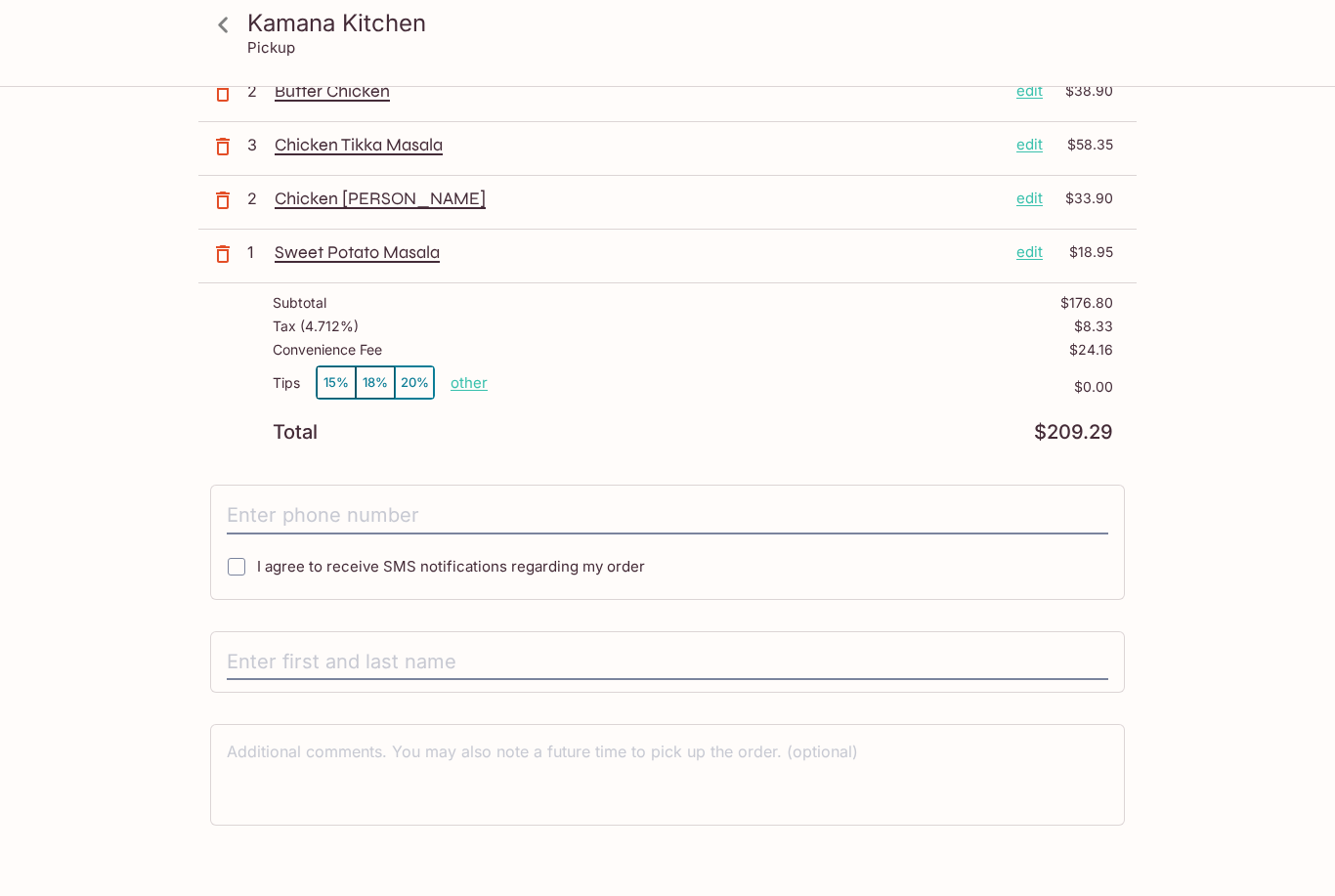
click at [271, 509] on input "tel" at bounding box center [668, 515] width 881 height 37
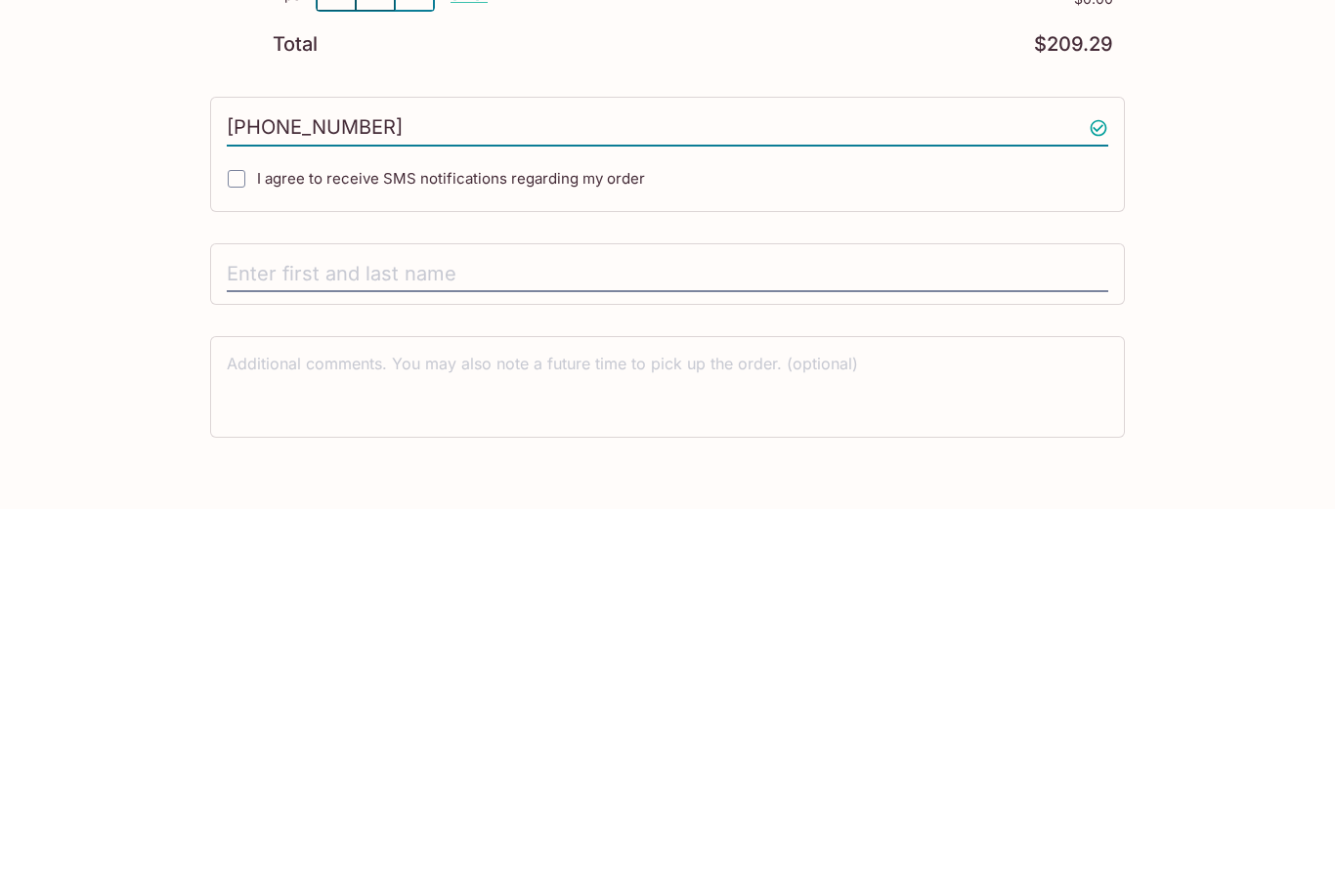
type input "[PHONE_NUMBER]"
click at [266, 644] on input "text" at bounding box center [668, 662] width 881 height 37
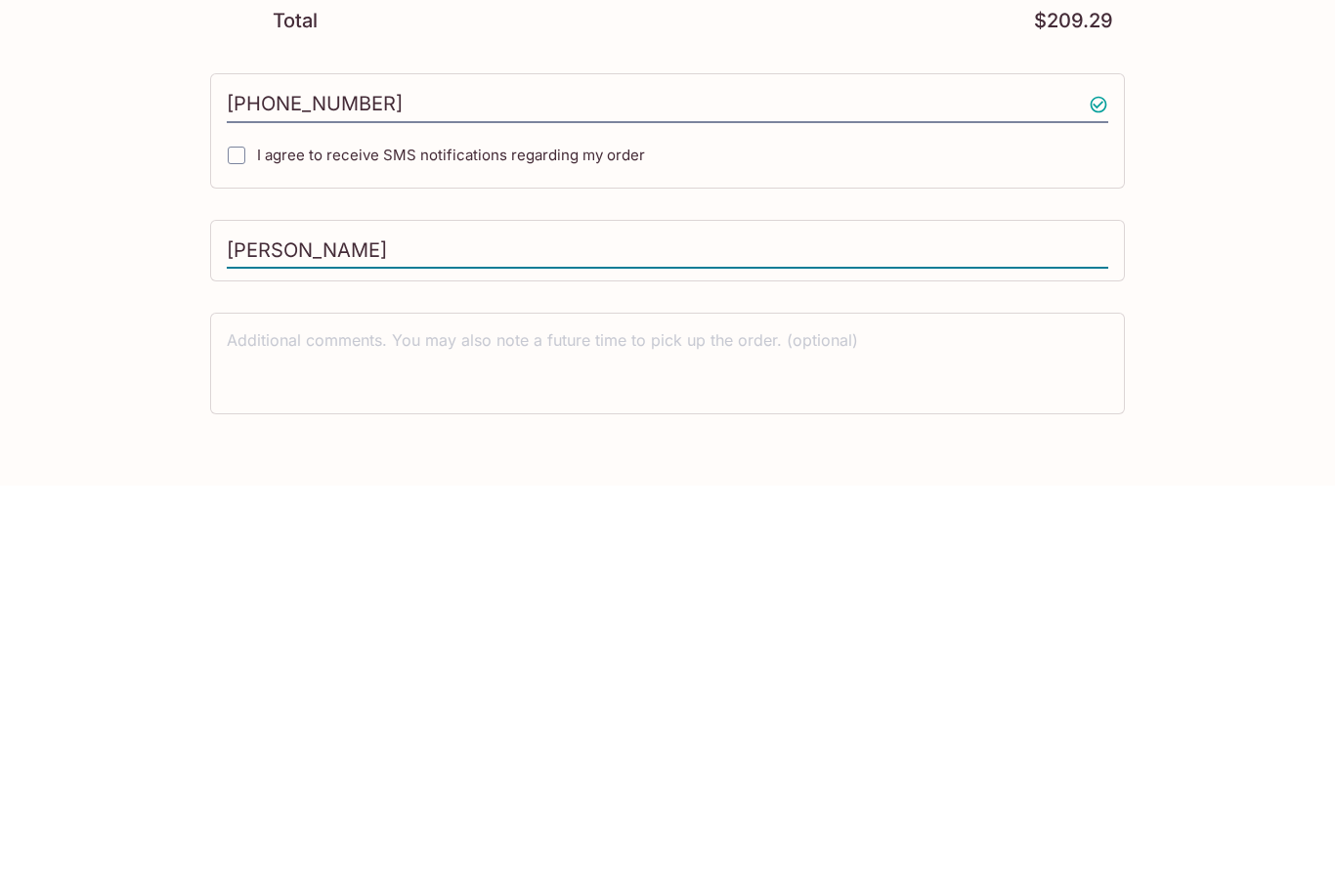
scroll to position [302, 0]
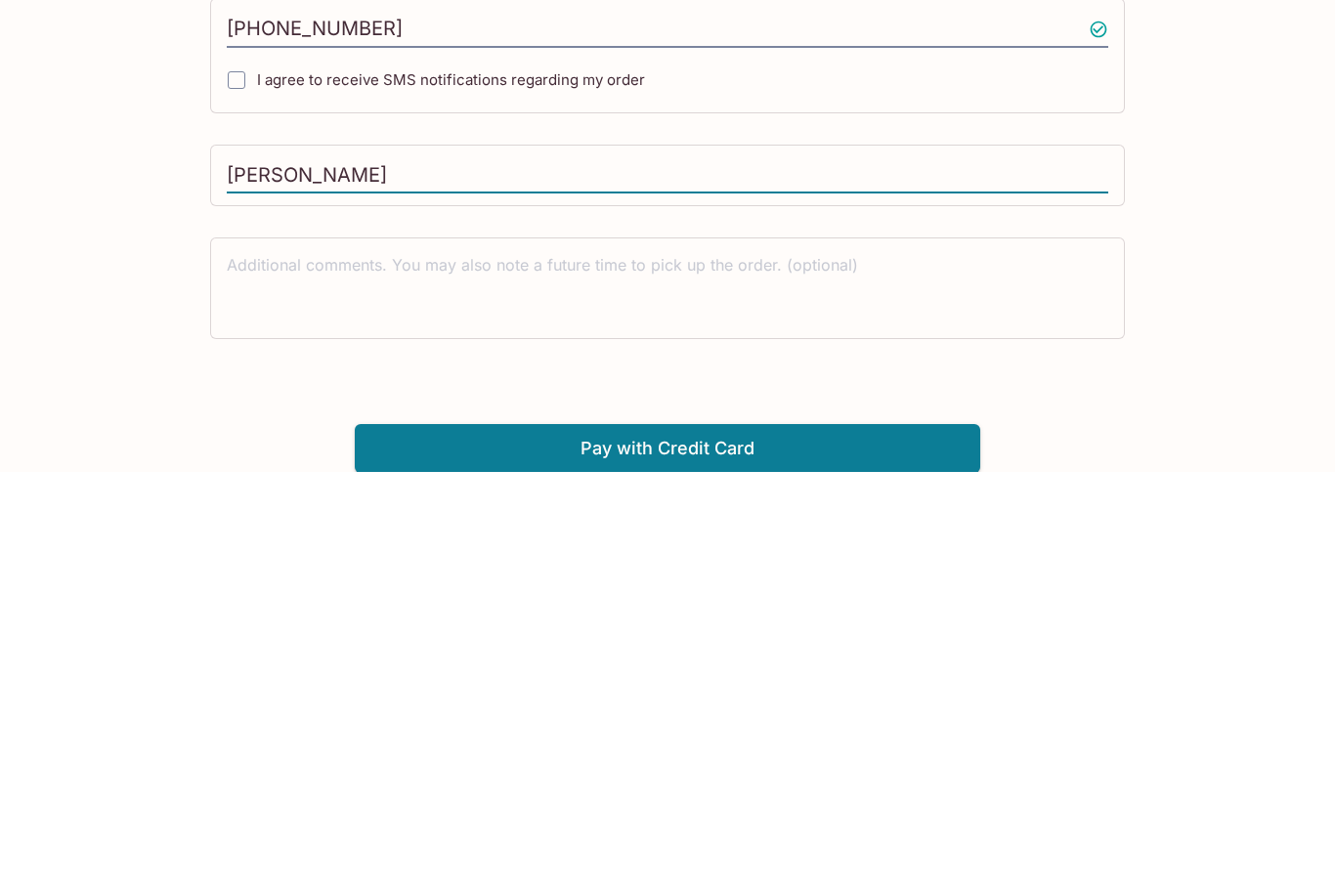
type input "[PERSON_NAME]"
click at [504, 848] on button "Pay with Credit Card" at bounding box center [668, 872] width 626 height 49
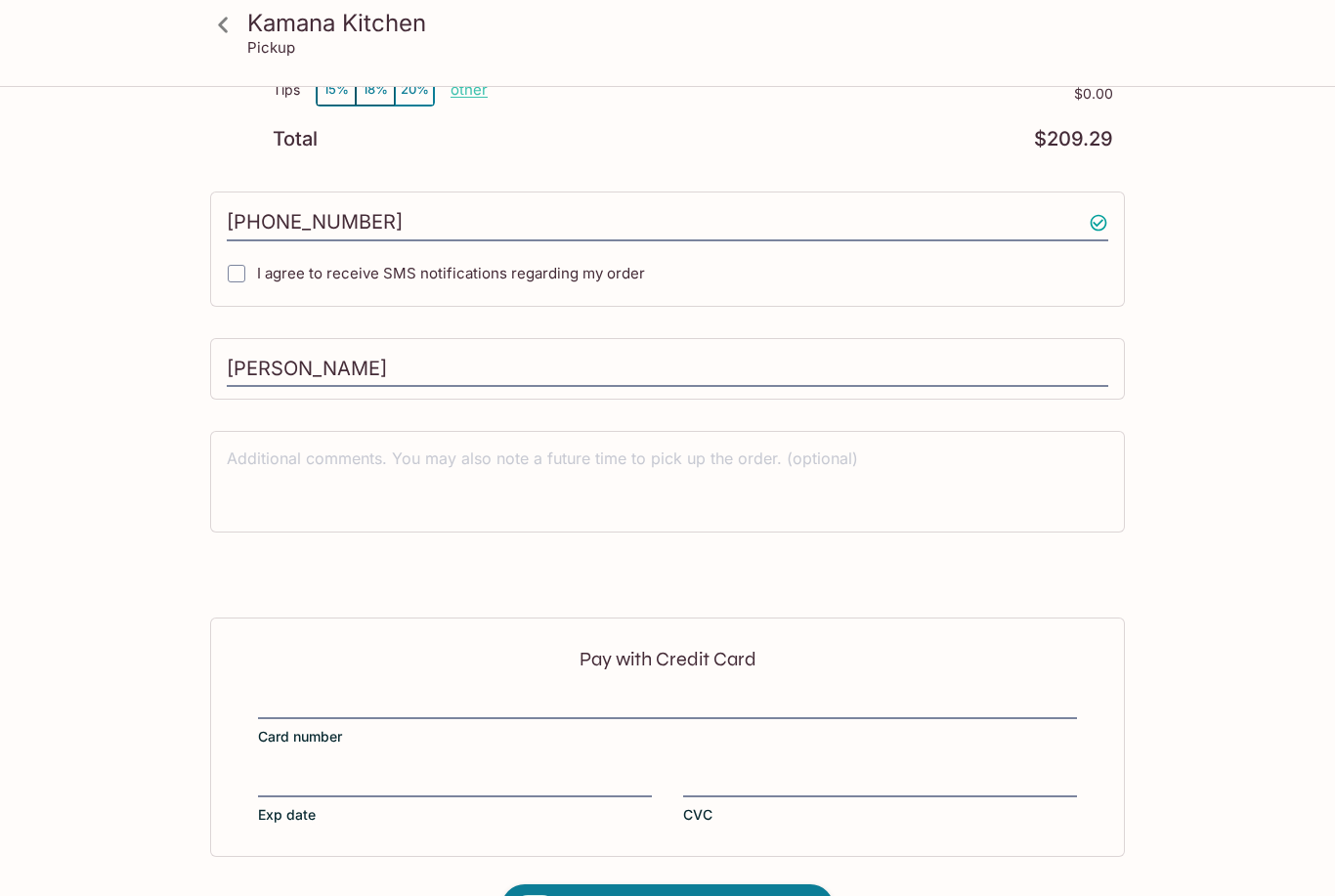
scroll to position [576, 0]
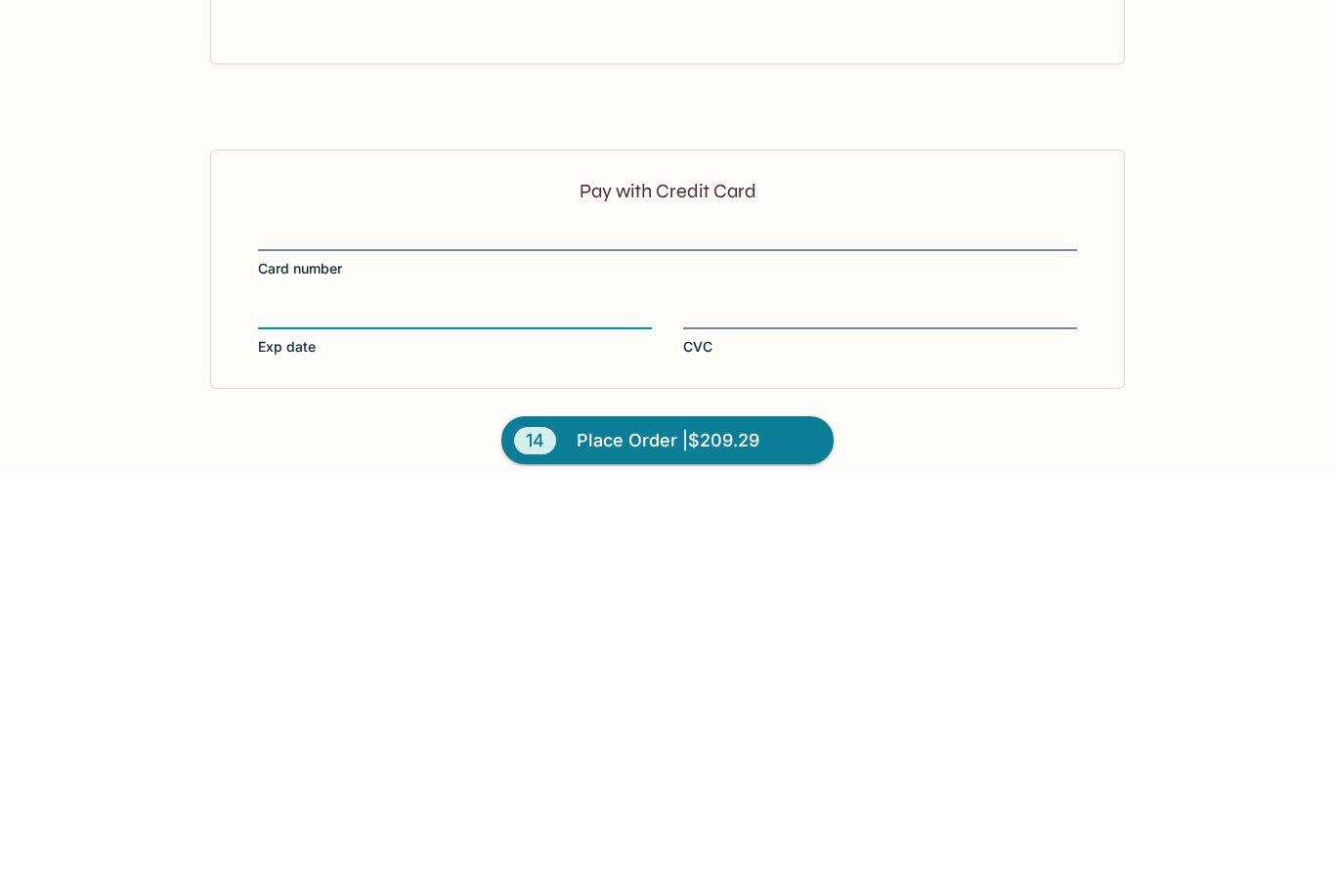
click at [764, 728] on div at bounding box center [880, 739] width 394 height 22
click at [764, 727] on input "CVC" at bounding box center [880, 727] width 394 height 1
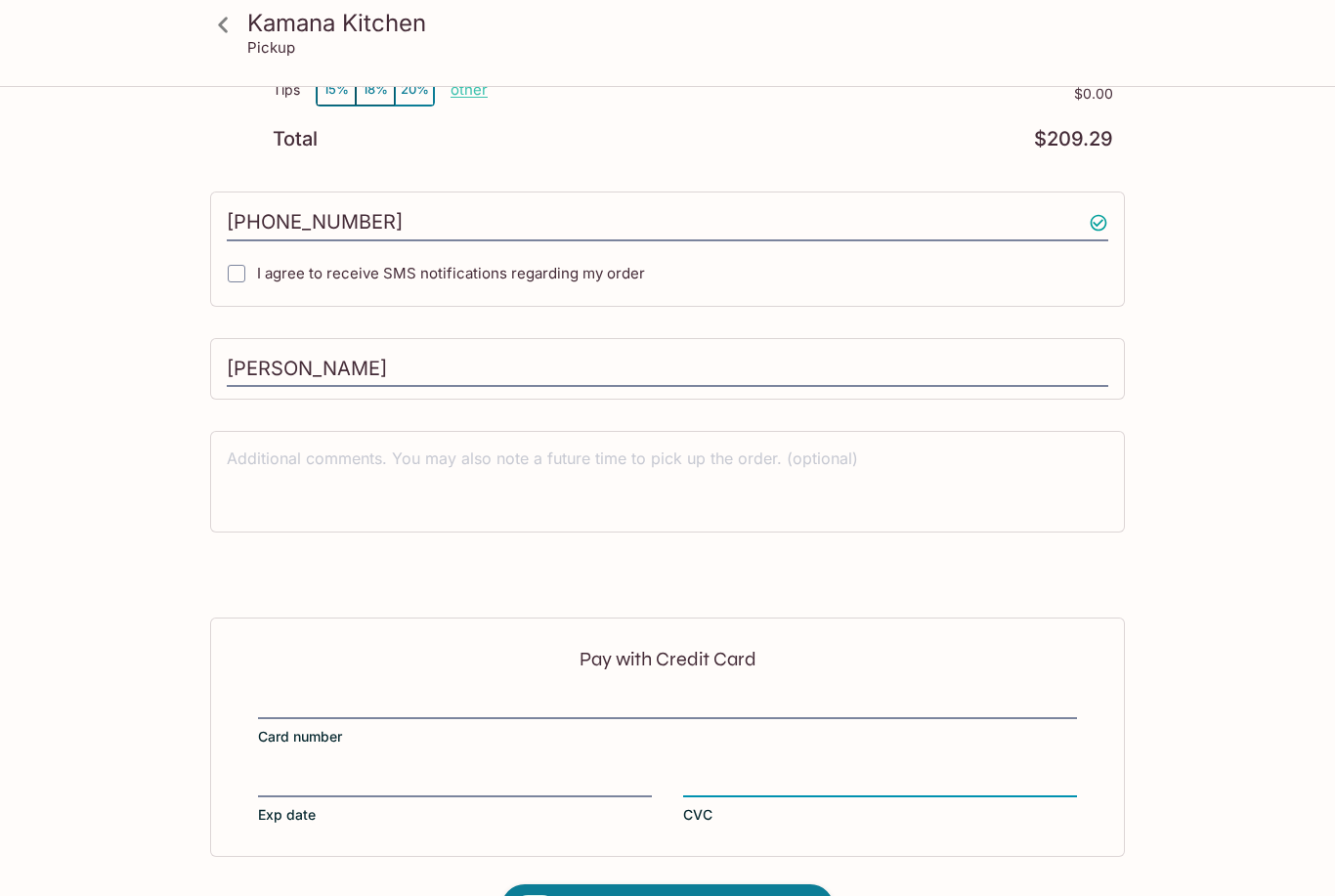
click at [878, 759] on div "Pay with Credit Card Card number Exp date CVC" at bounding box center [668, 736] width 915 height 239
click at [704, 744] on label "Card number" at bounding box center [668, 719] width 819 height 55
click at [704, 694] on input "Card number" at bounding box center [668, 693] width 819 height 1
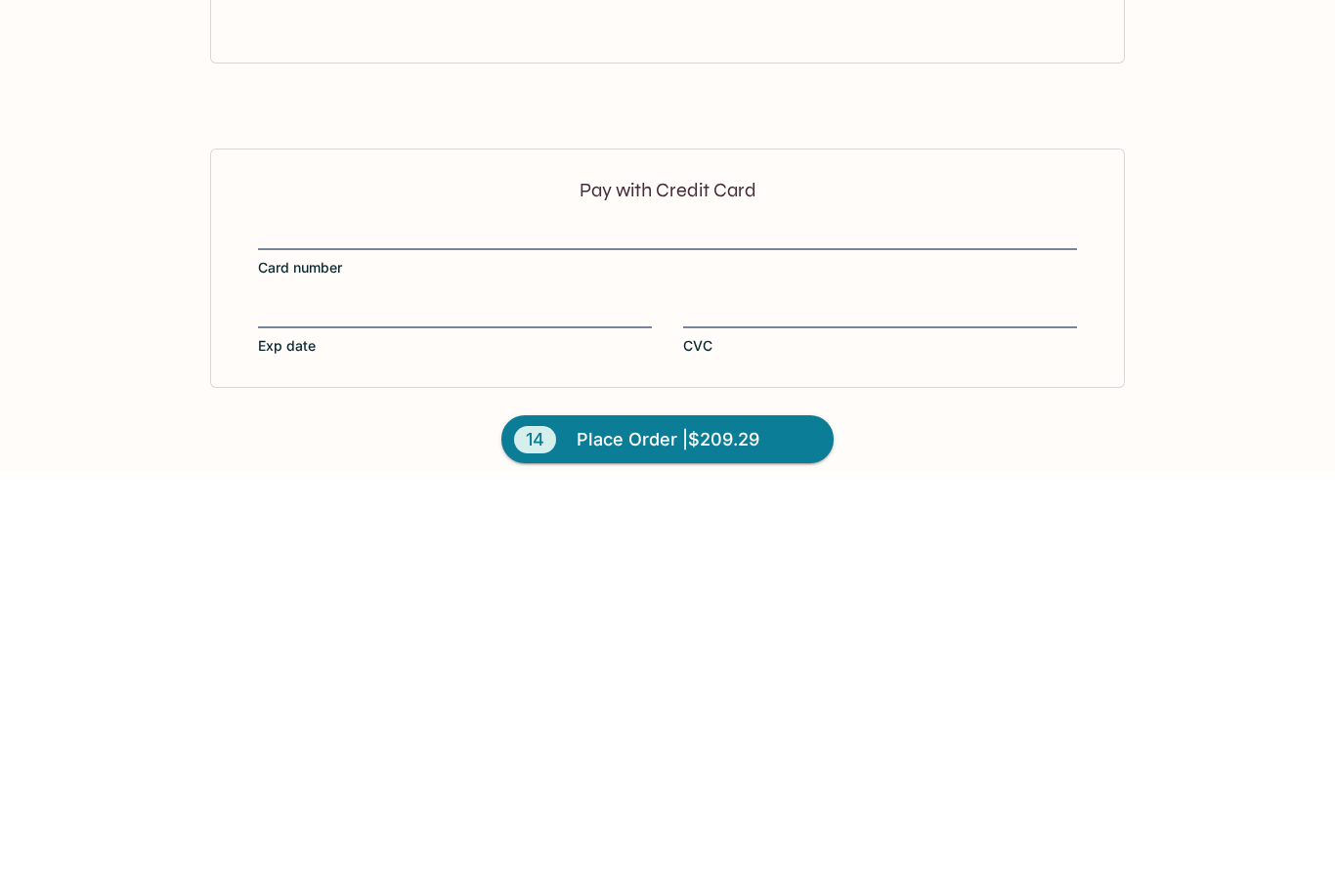
click at [786, 572] on div "Pay with Credit Card Card number Exp date CVC" at bounding box center [668, 691] width 915 height 239
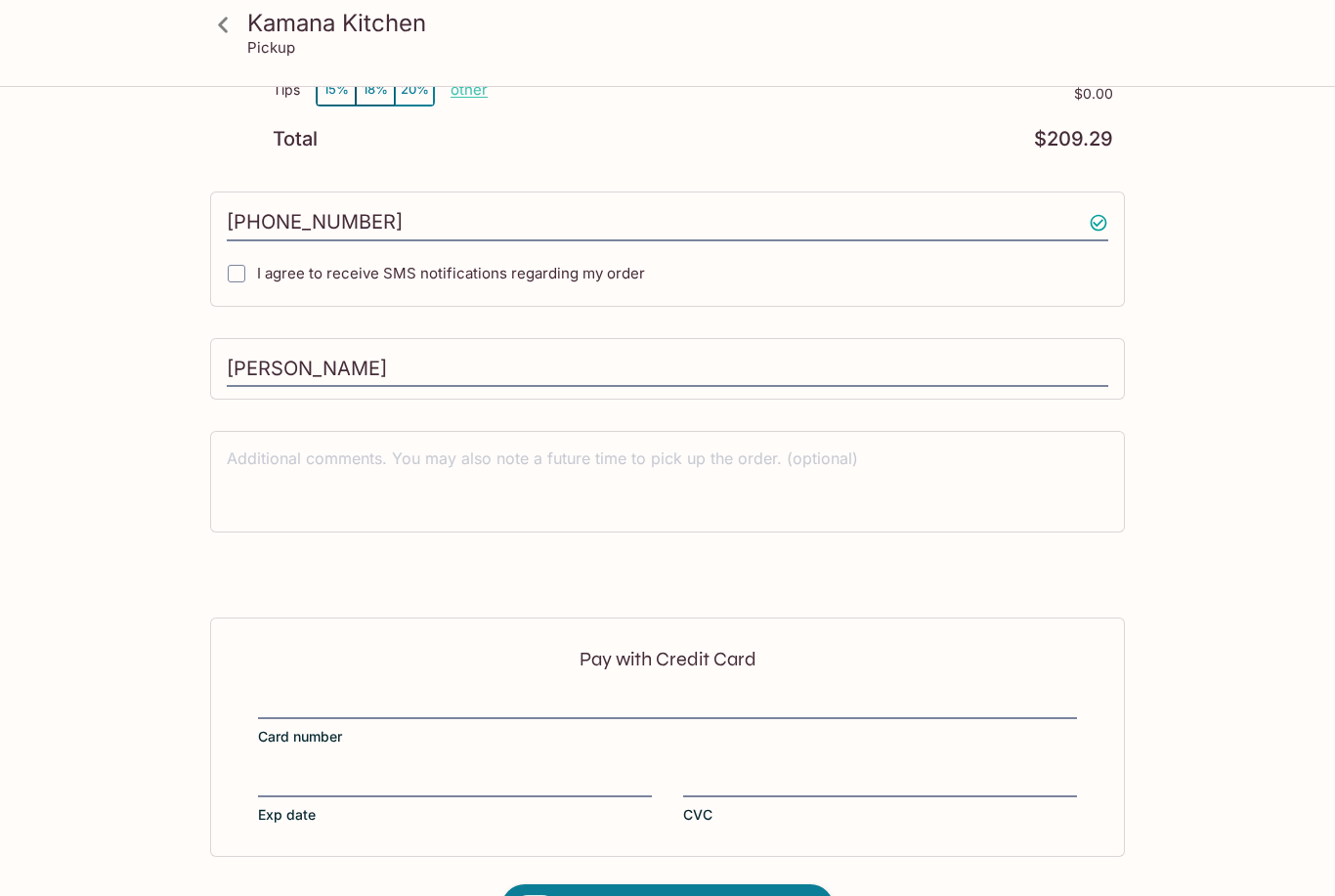
click at [790, 820] on label "CVC" at bounding box center [880, 797] width 394 height 55
click at [790, 772] on input "CVC" at bounding box center [880, 771] width 394 height 1
click at [855, 770] on div at bounding box center [880, 783] width 394 height 27
click at [855, 771] on input "CVC" at bounding box center [880, 771] width 394 height 1
click at [578, 895] on span "Place Order | $209.29" at bounding box center [668, 908] width 183 height 31
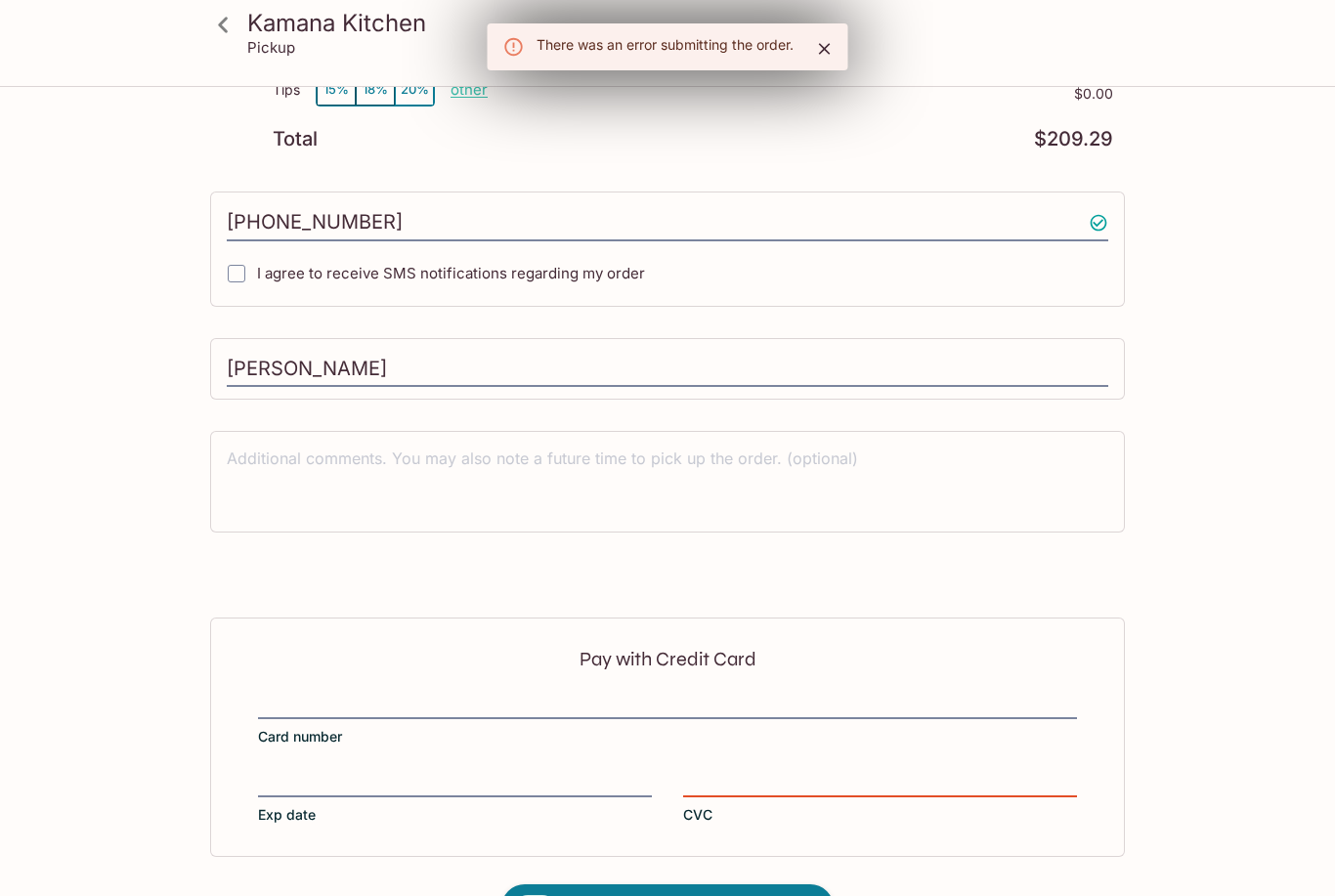
scroll to position [595, 0]
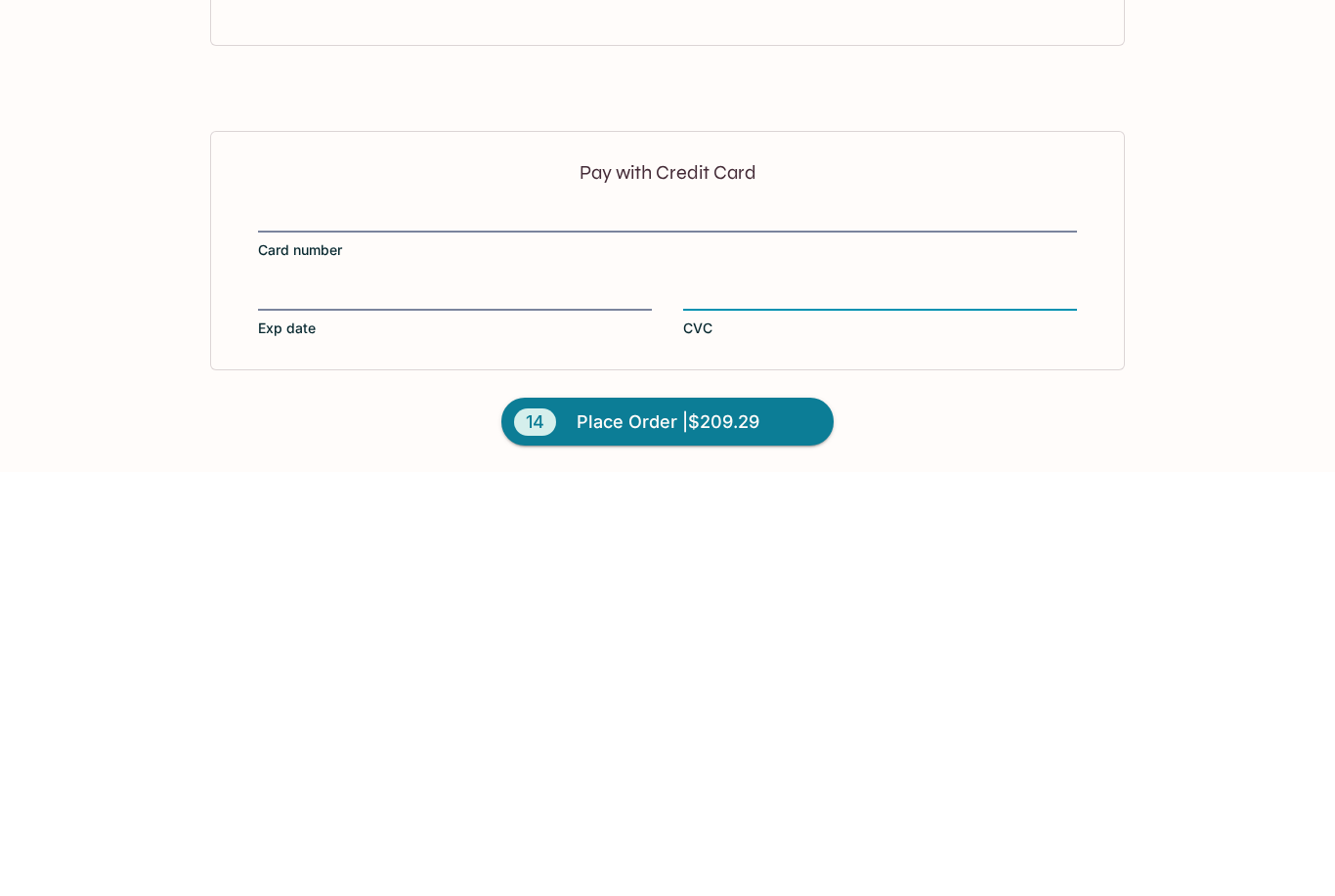
click at [751, 831] on span "Place Order | $209.29" at bounding box center [668, 846] width 183 height 31
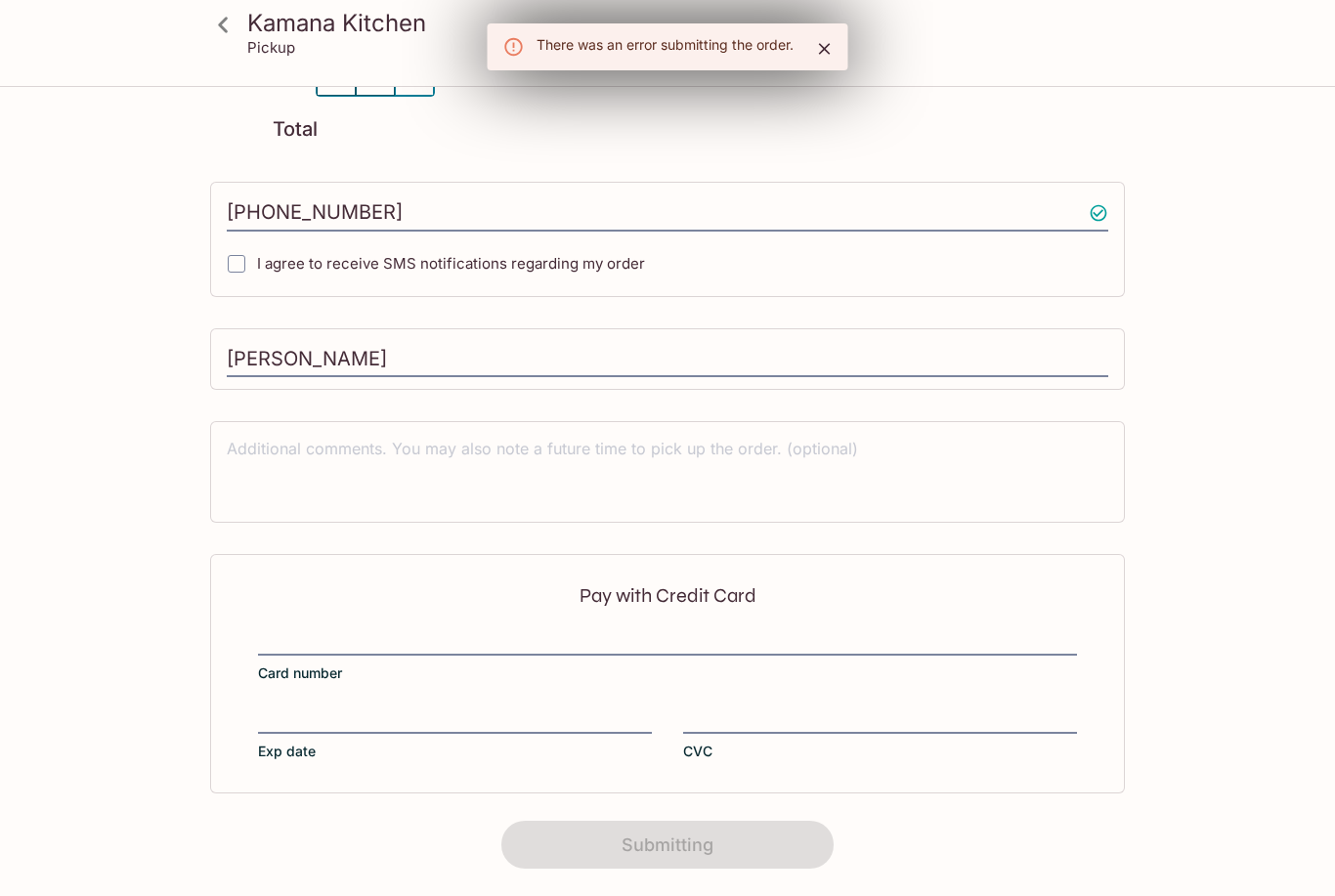
scroll to position [176, 0]
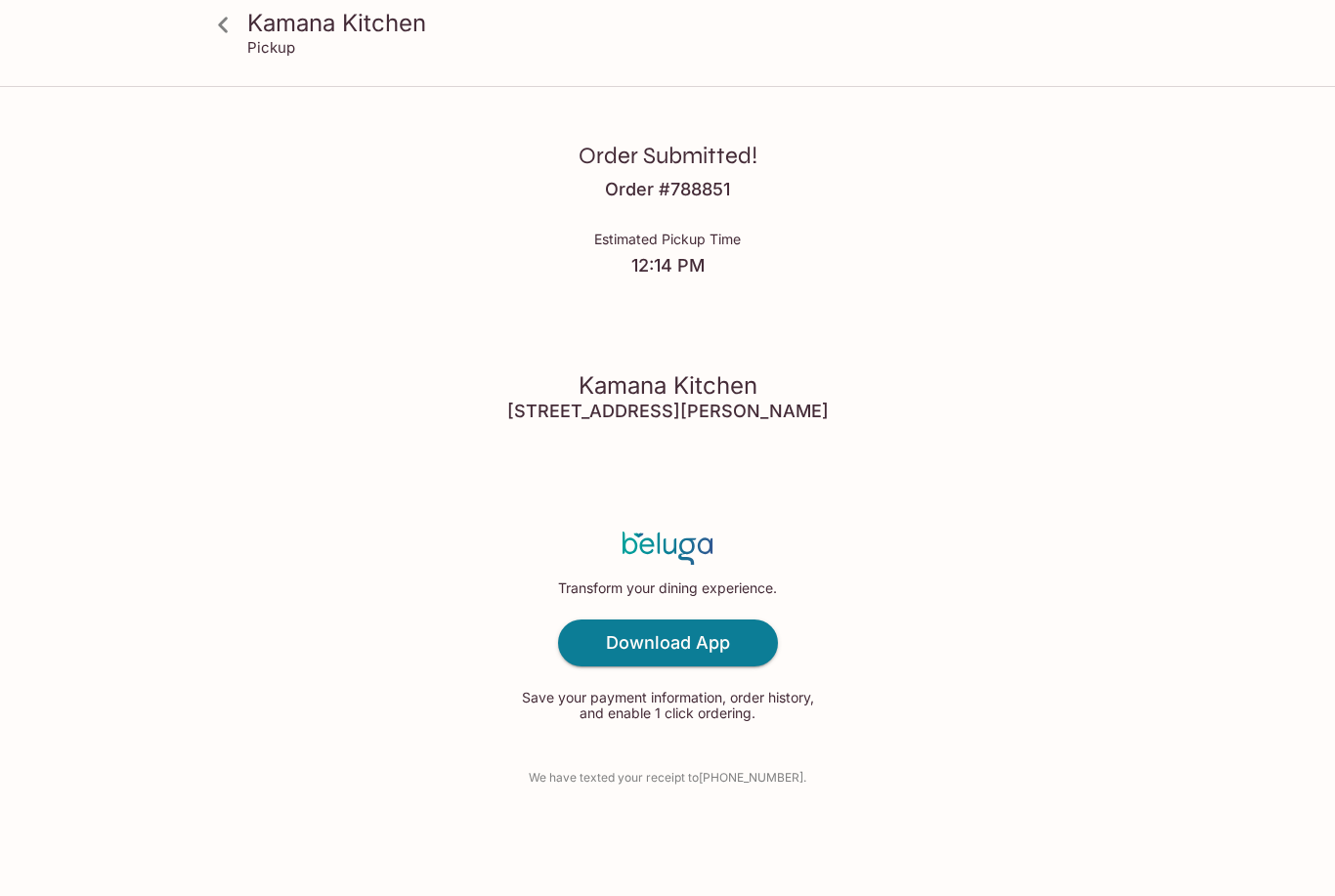
click at [325, 609] on div "Order Submitted! Order # 788851 Estimated Pickup Time 12:14 PM Kamana Kitchen […" at bounding box center [668, 448] width 1251 height 896
click at [231, 23] on icon at bounding box center [223, 25] width 34 height 34
